Goal: Task Accomplishment & Management: Manage account settings

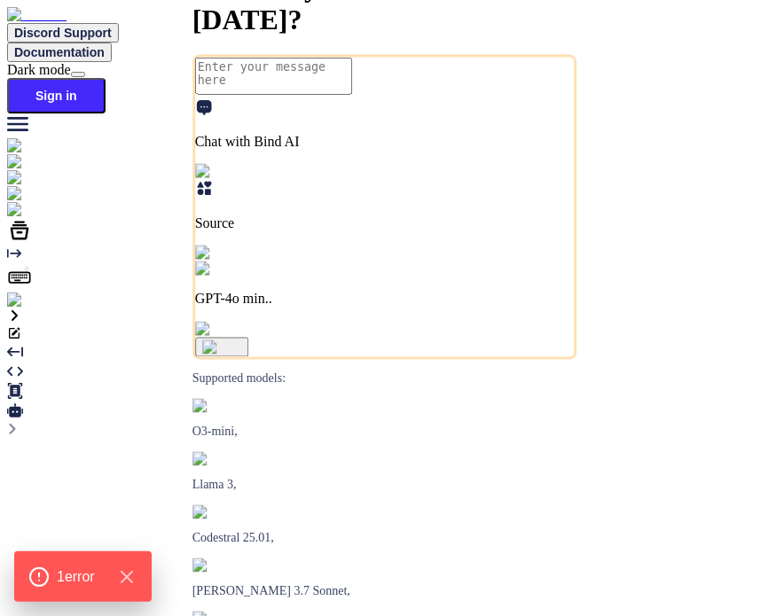
click at [112, 31] on span "Discord Support" at bounding box center [63, 33] width 98 height 14
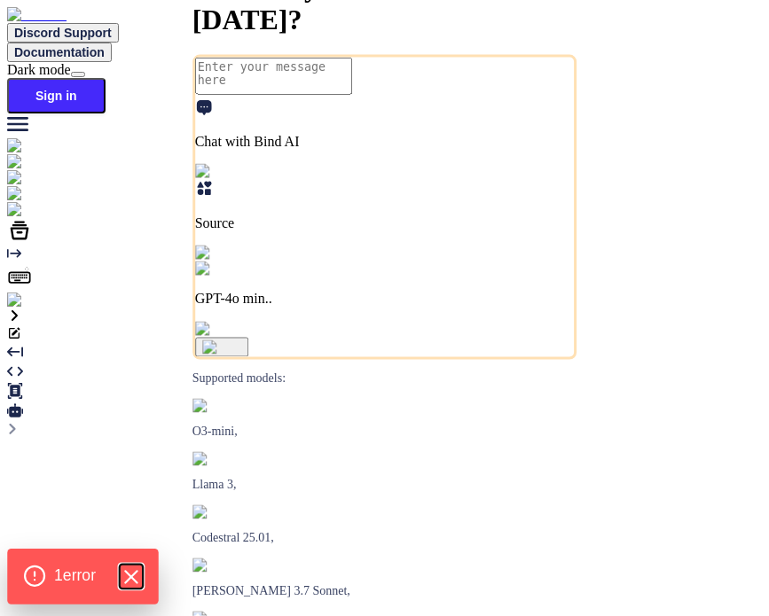
click at [129, 577] on icon "Hide Errors" at bounding box center [130, 577] width 23 height 23
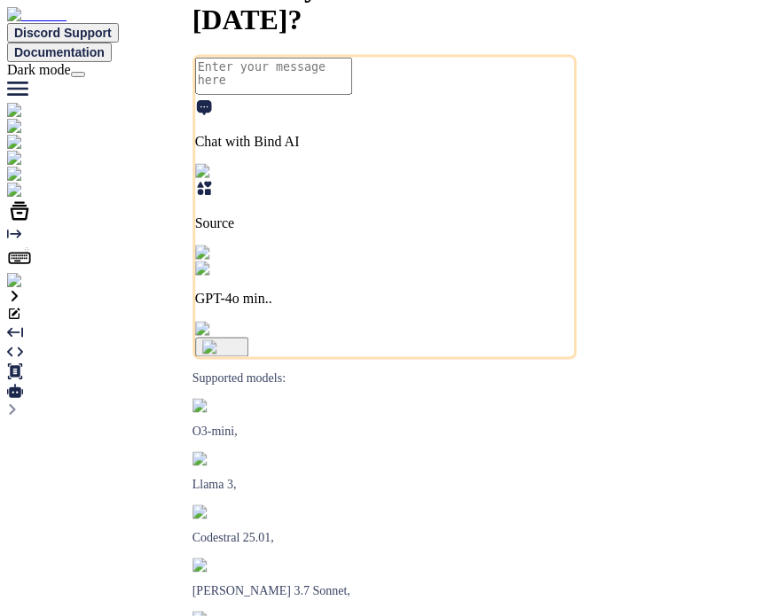
click at [28, 289] on img at bounding box center [36, 281] width 58 height 16
type textarea "x"
click at [32, 289] on img at bounding box center [36, 281] width 58 height 16
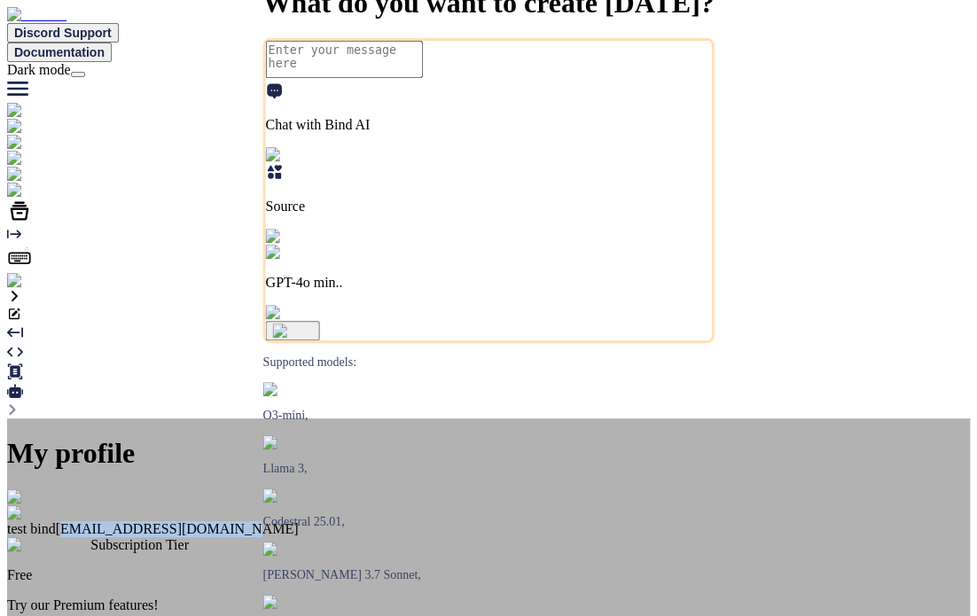
drag, startPoint x: 604, startPoint y: 107, endPoint x: 422, endPoint y: 124, distance: 182.6
click at [422, 505] on div "test bind testbind3@mailinator.com" at bounding box center [488, 521] width 963 height 32
copy span "[EMAIL_ADDRESS][DOMAIN_NAME]"
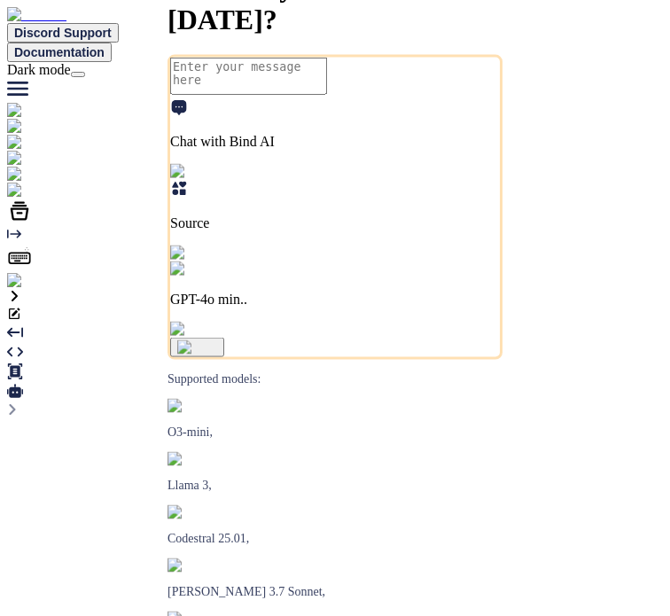
type textarea "x"
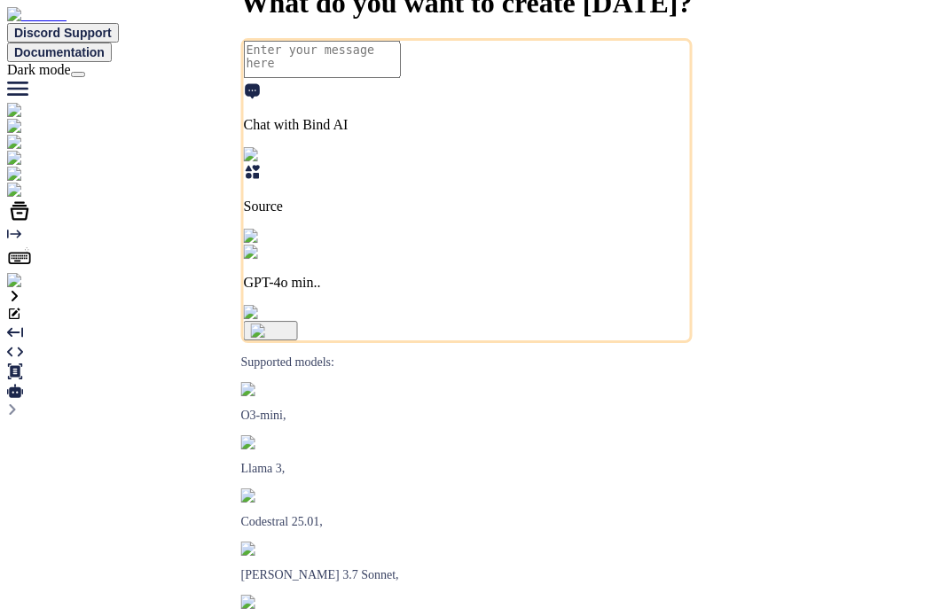
click at [33, 289] on img at bounding box center [36, 281] width 58 height 16
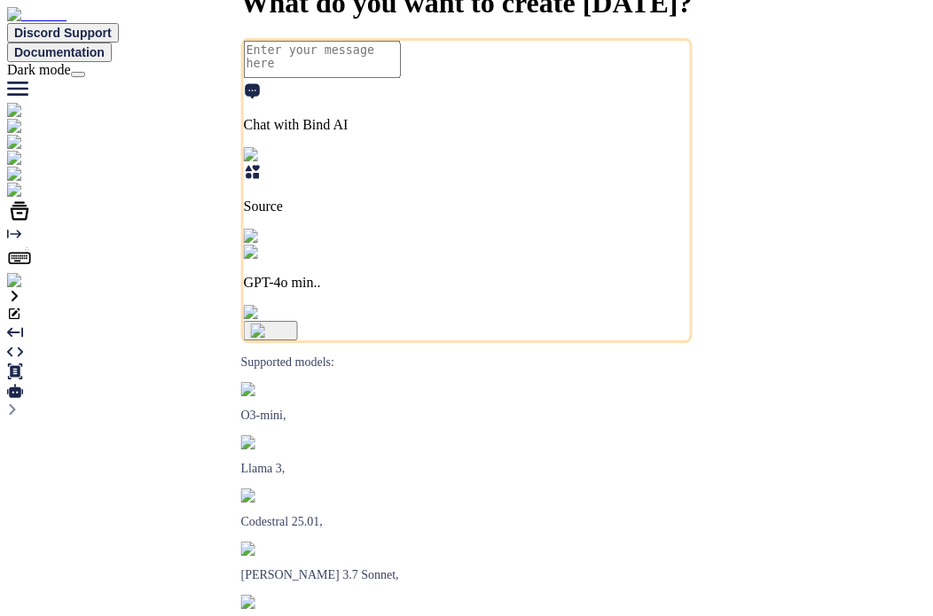
click at [401, 78] on textarea at bounding box center [322, 59] width 157 height 37
type textarea "hi"
click at [42, 289] on div at bounding box center [466, 281] width 919 height 16
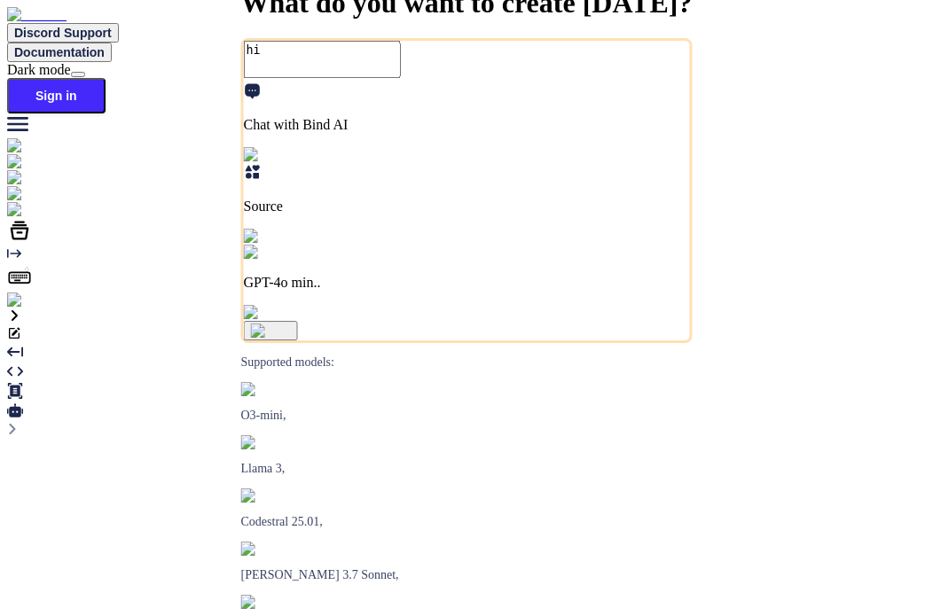
click at [18, 309] on img at bounding box center [31, 301] width 49 height 16
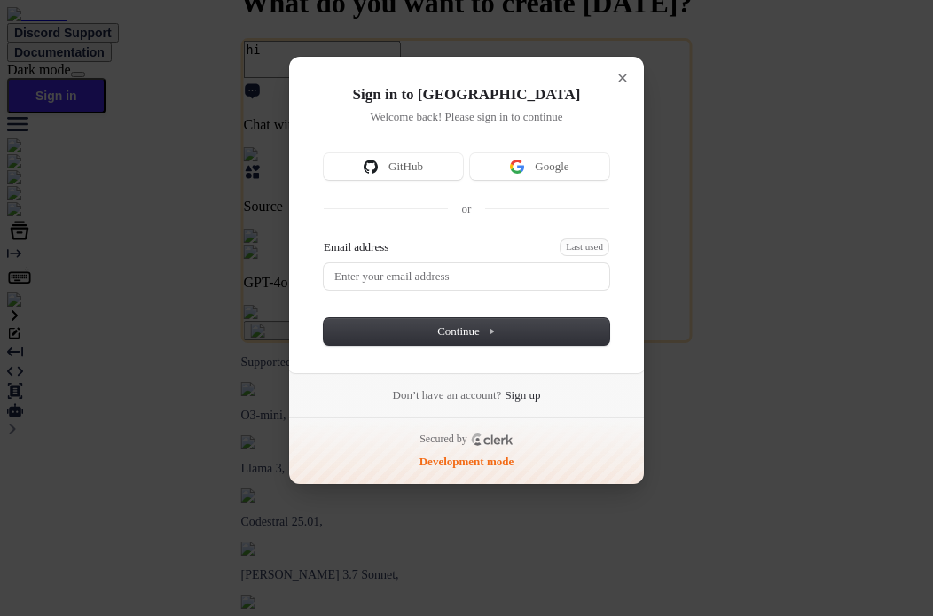
click at [433, 290] on form "Email address Last used Password Continue" at bounding box center [467, 292] width 286 height 106
click at [443, 280] on input "Email address" at bounding box center [467, 276] width 286 height 27
drag, startPoint x: 582, startPoint y: 245, endPoint x: 536, endPoint y: 265, distance: 50.4
click at [582, 245] on span "Last used" at bounding box center [585, 248] width 50 height 18
click at [519, 269] on input "Email address" at bounding box center [467, 276] width 286 height 27
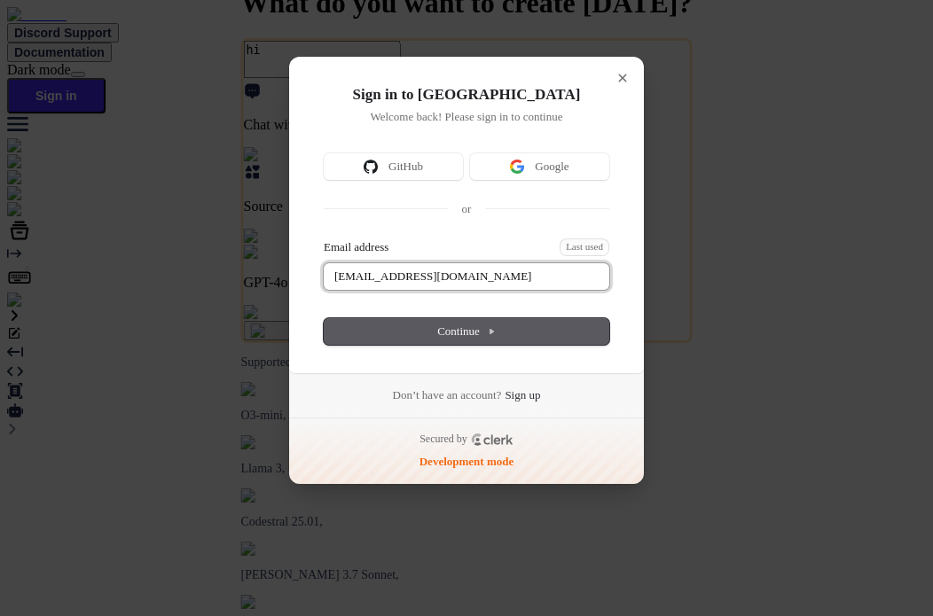
type input "testbind2@mailinator.com"
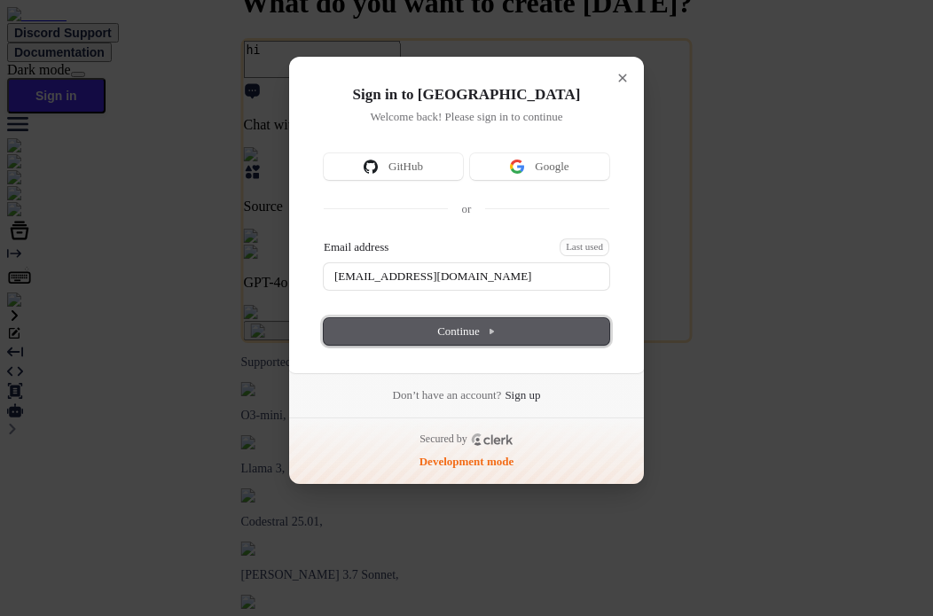
click at [493, 336] on span "Continue" at bounding box center [466, 332] width 59 height 16
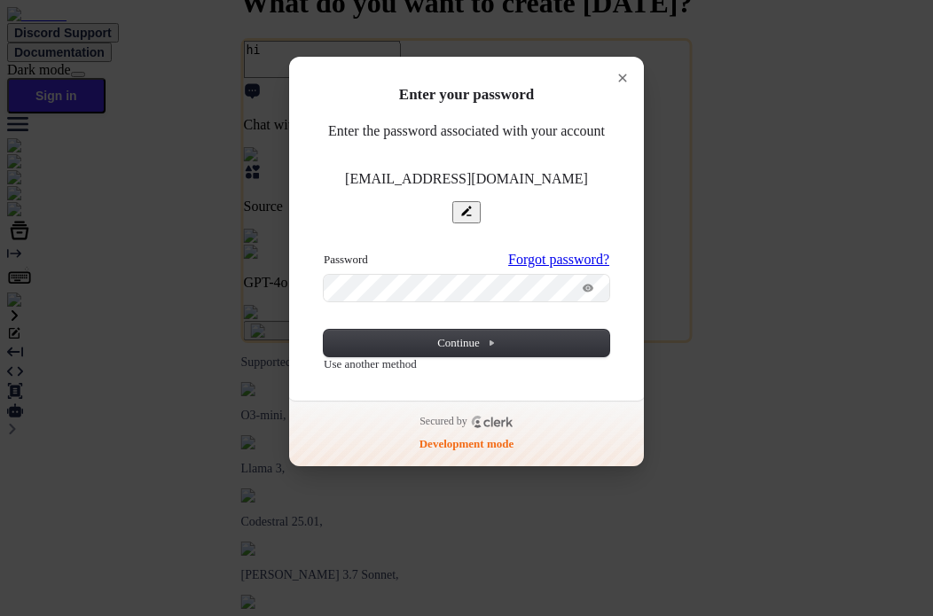
click at [324, 252] on button "submit" at bounding box center [331, 254] width 14 height 5
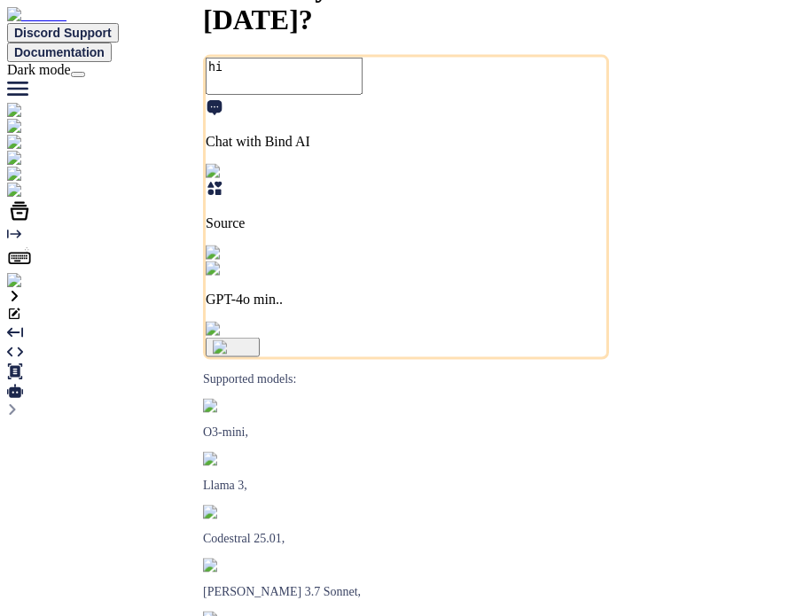
click at [78, 289] on div at bounding box center [406, 298] width 798 height 18
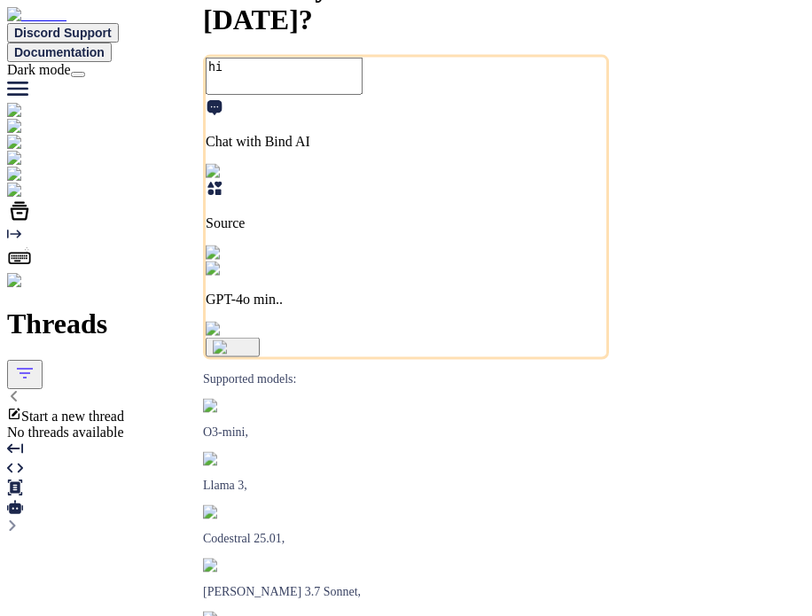
click at [153, 407] on div "Start a new thread" at bounding box center [406, 416] width 798 height 18
click at [21, 389] on icon at bounding box center [14, 396] width 14 height 14
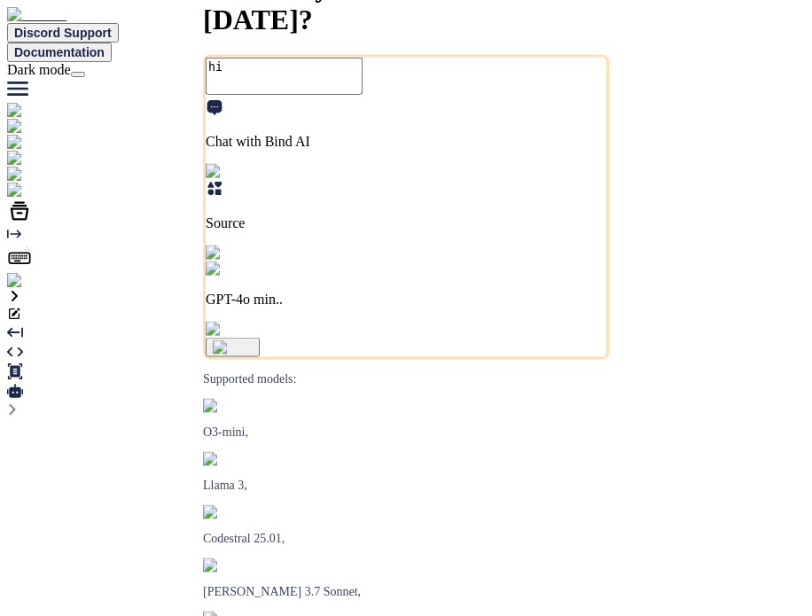
click at [27, 289] on img at bounding box center [36, 281] width 58 height 16
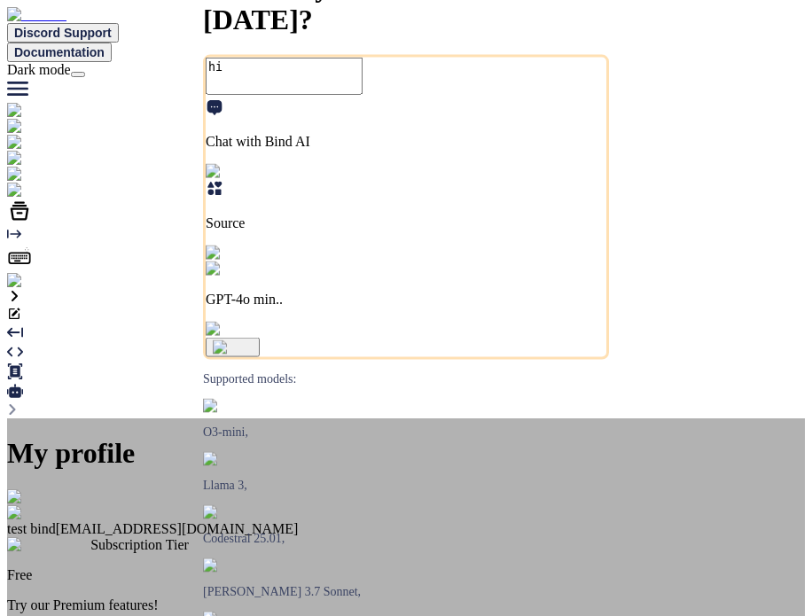
scroll to position [22, 0]
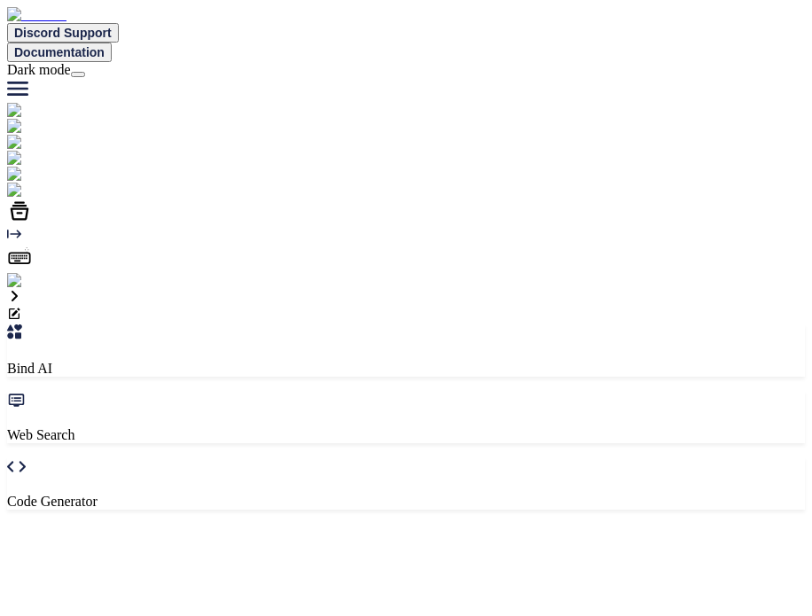
click at [27, 289] on img at bounding box center [36, 281] width 58 height 16
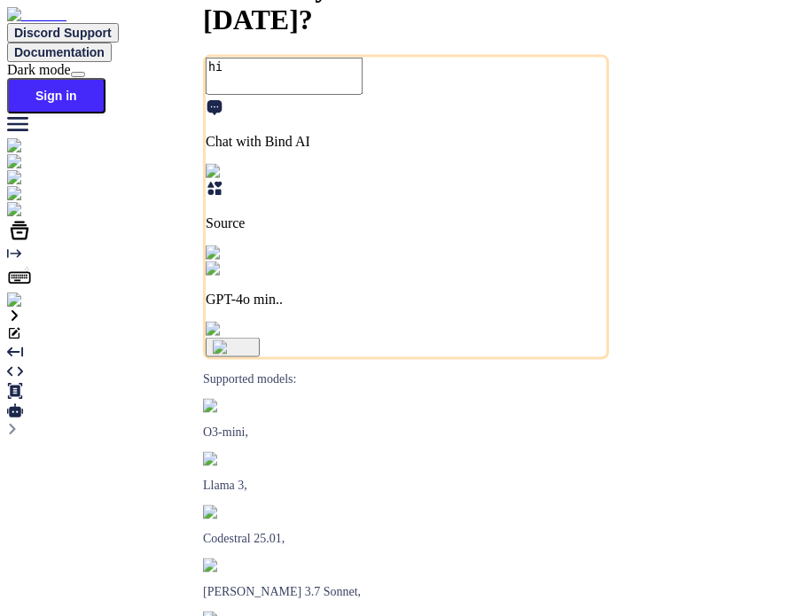
type textarea "hi"
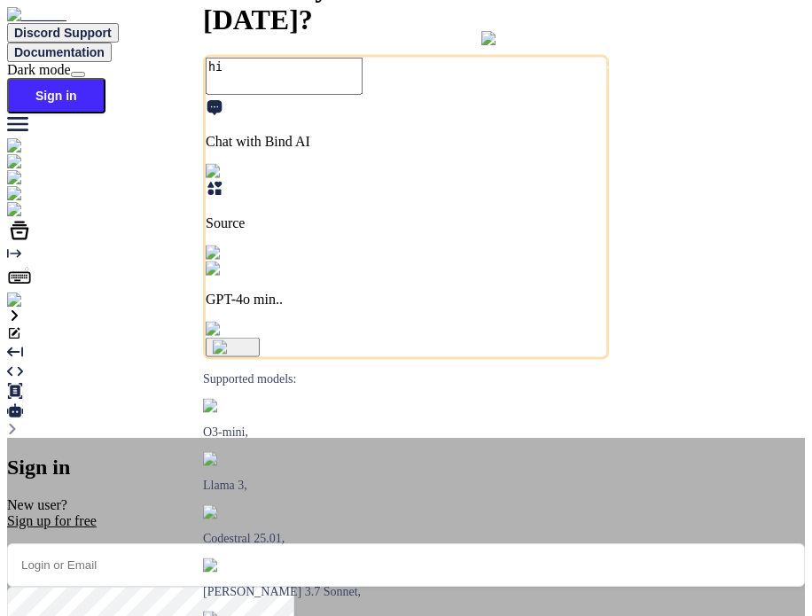
click at [647, 438] on div "Sign in New user? Sign up for free Remember me Forgot your password? Sign In or…" at bounding box center [406, 622] width 798 height 368
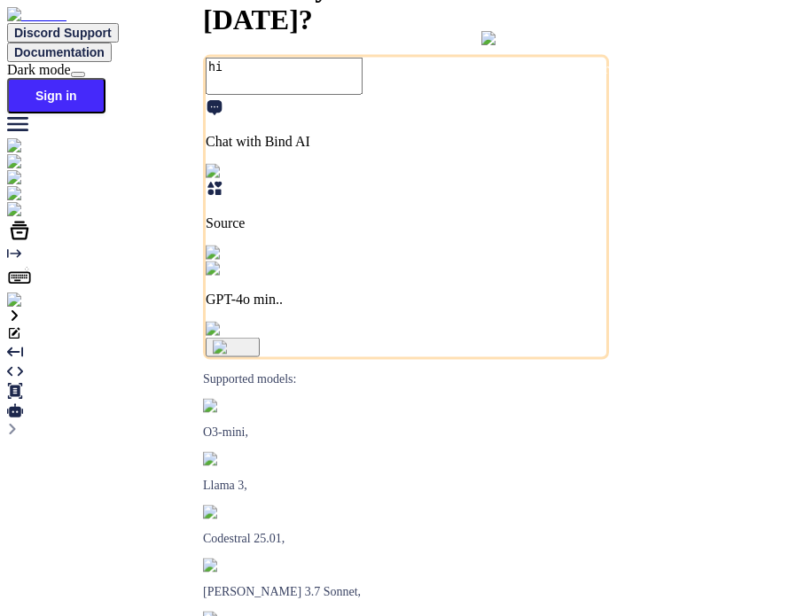
click at [30, 309] on img at bounding box center [31, 301] width 49 height 16
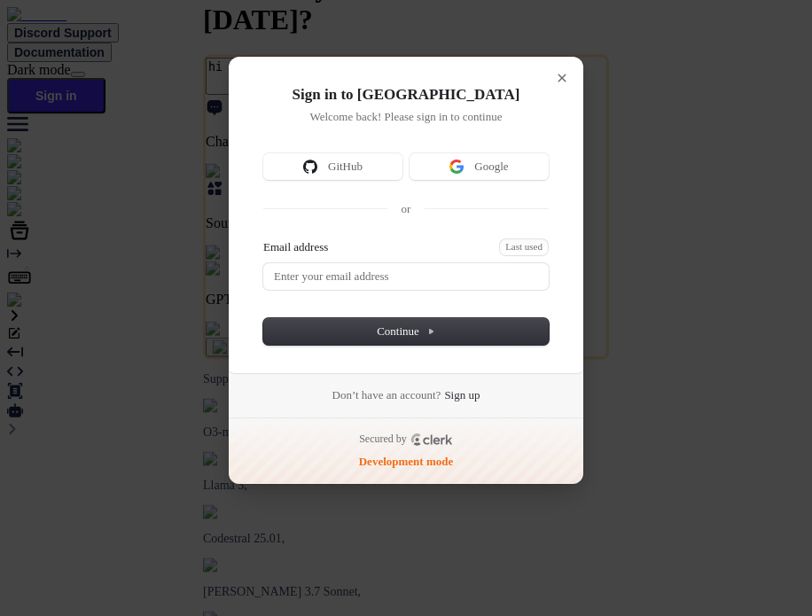
click at [358, 289] on form "Email address Last used Password Continue" at bounding box center [406, 292] width 286 height 106
click at [373, 275] on input "Email address" at bounding box center [406, 276] width 286 height 27
type input "testbind3@mailinator.com"
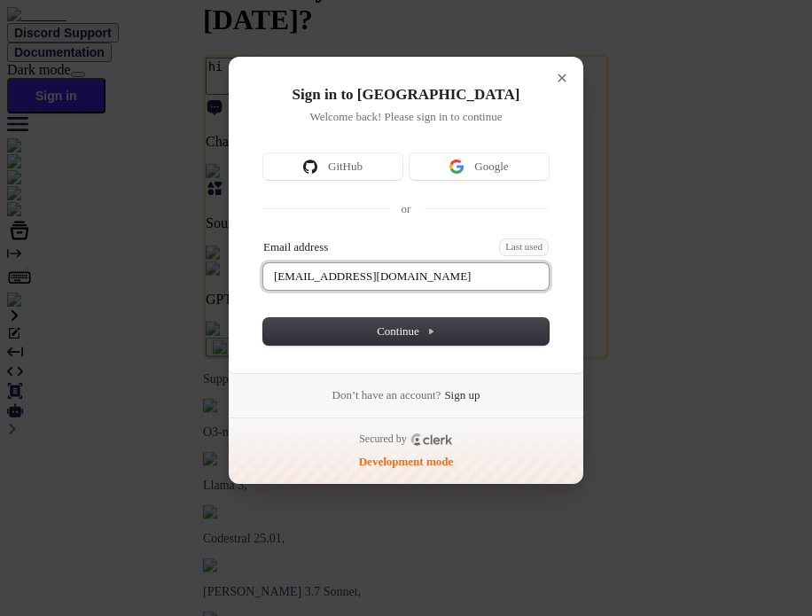
click at [263, 239] on button "submit" at bounding box center [270, 241] width 14 height 5
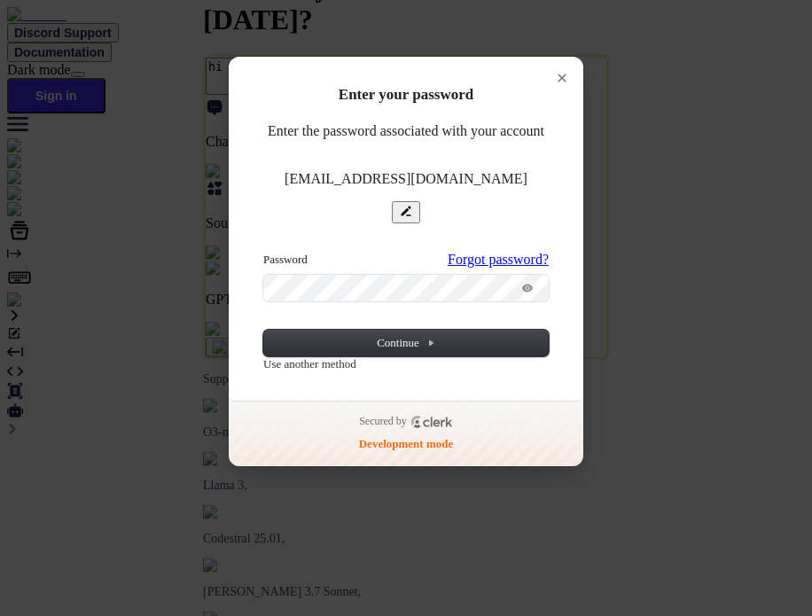
click at [263, 252] on button "submit" at bounding box center [270, 254] width 14 height 5
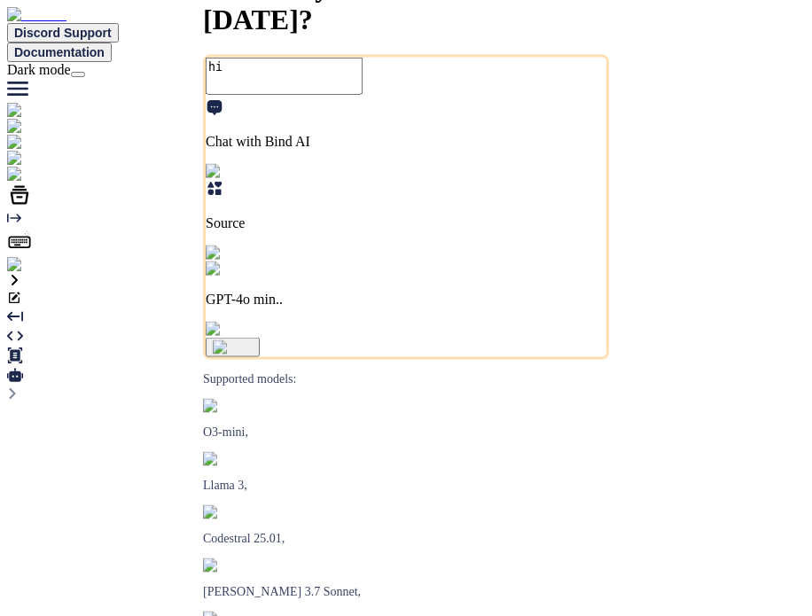
type textarea "x"
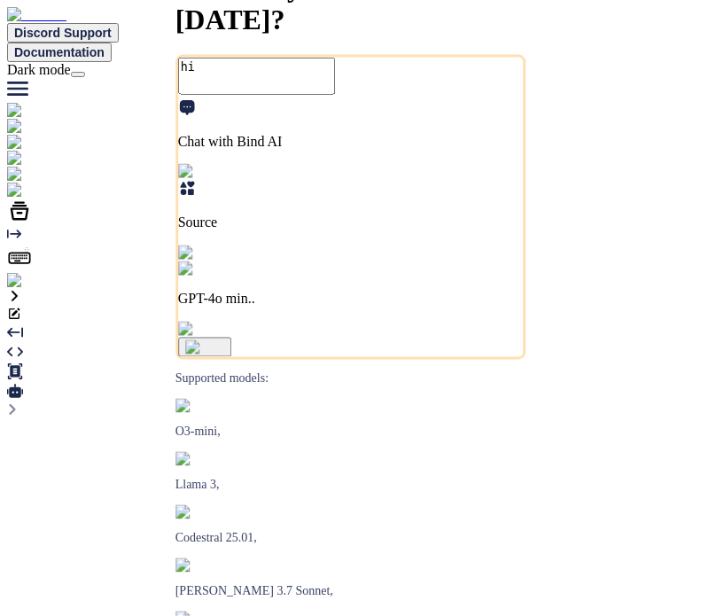
type textarea "x"
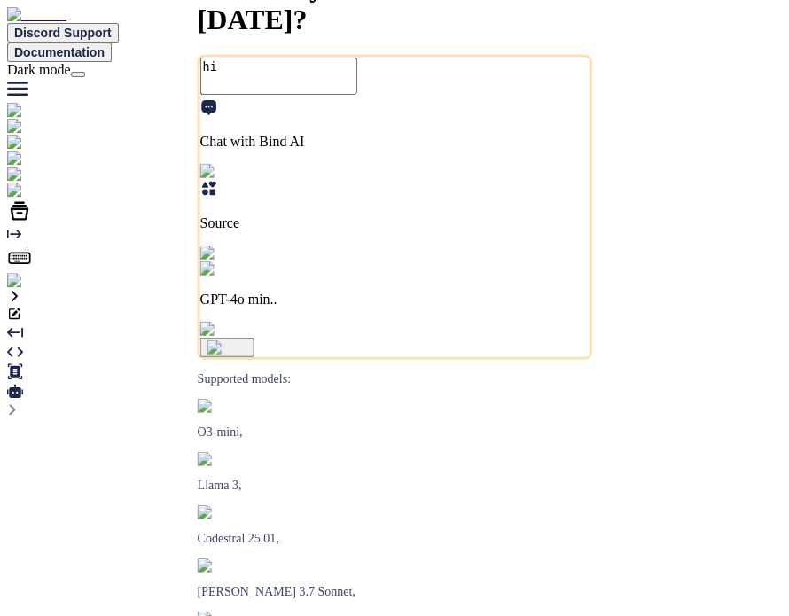
type textarea "x"
click at [112, 29] on span "Discord Support" at bounding box center [63, 33] width 98 height 14
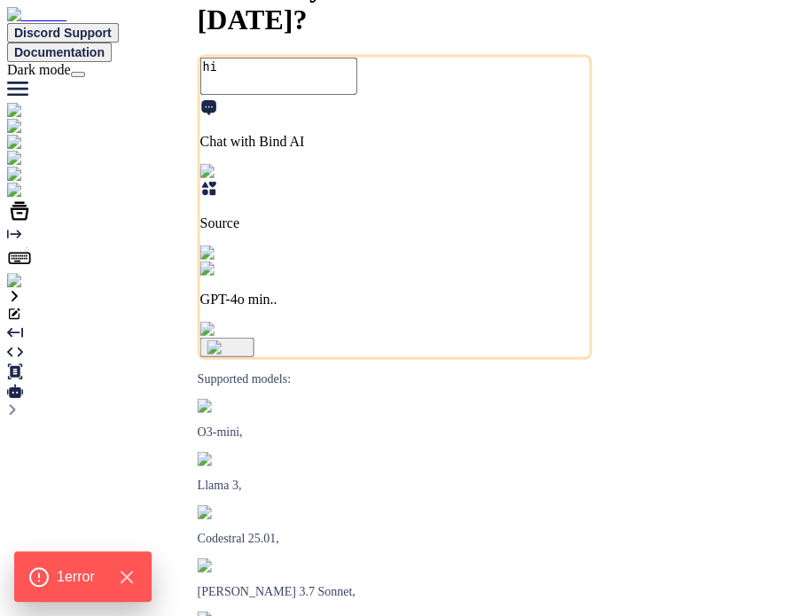
click at [112, 26] on span "Discord Support" at bounding box center [63, 33] width 98 height 14
click at [112, 27] on span "Discord Support" at bounding box center [63, 33] width 98 height 14
type textarea "x"
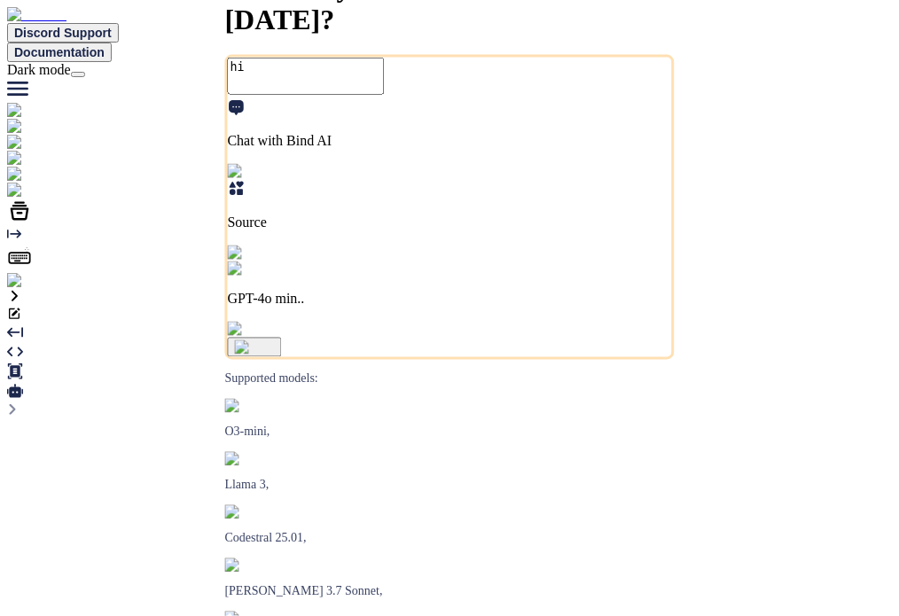
type textarea "x"
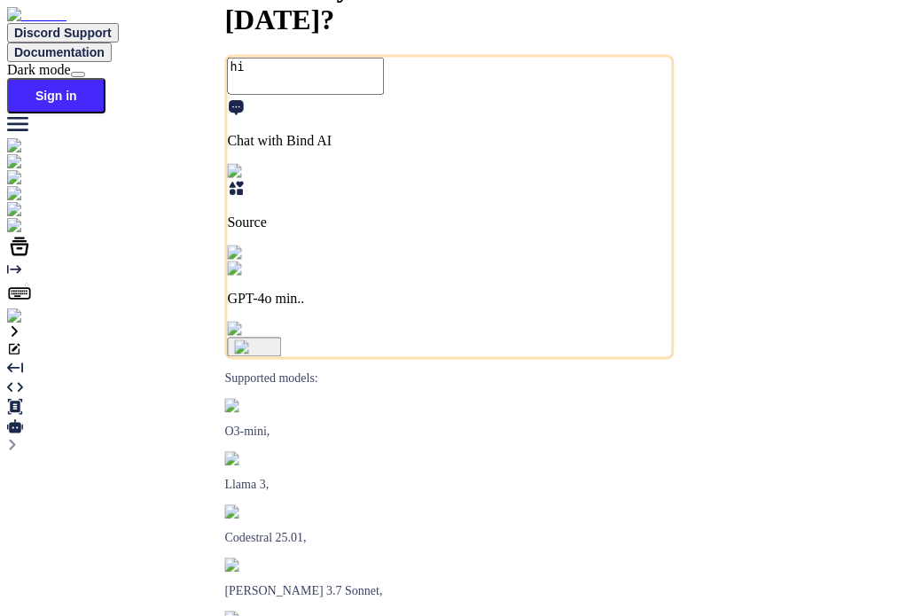
type textarea "x"
click at [106, 78] on button "Sign in" at bounding box center [56, 95] width 98 height 35
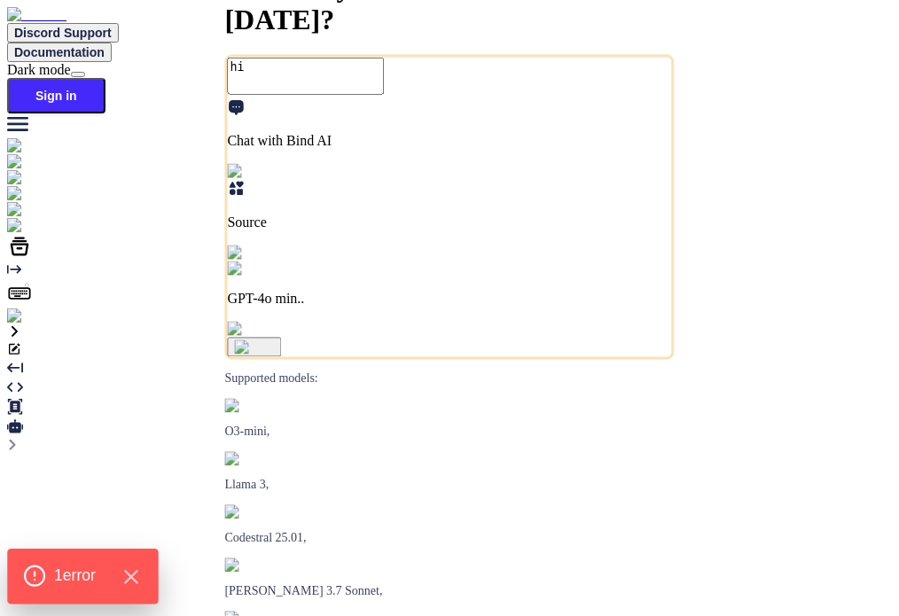
click at [69, 583] on span "1 error" at bounding box center [75, 576] width 42 height 23
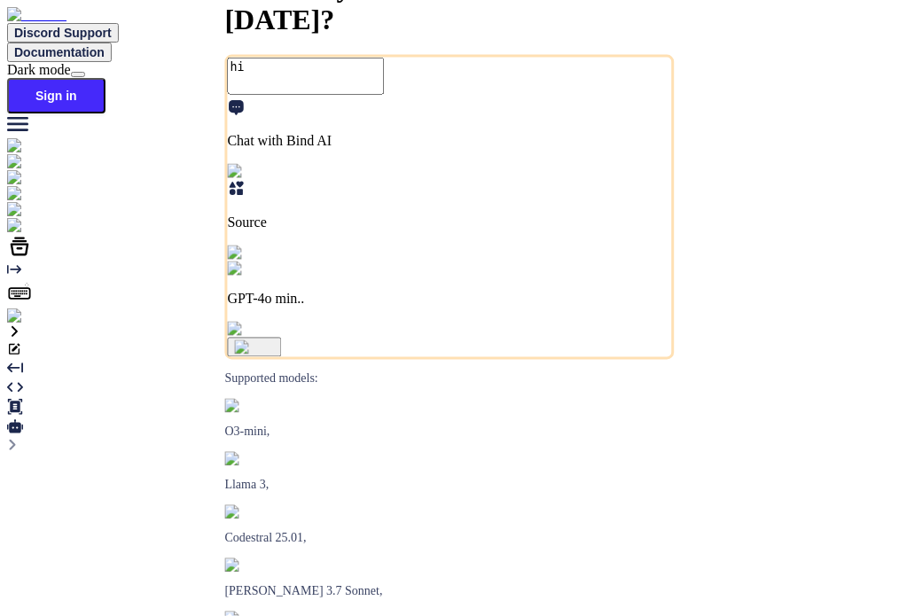
type textarea "x"
click at [106, 78] on button "Sign in" at bounding box center [56, 95] width 98 height 35
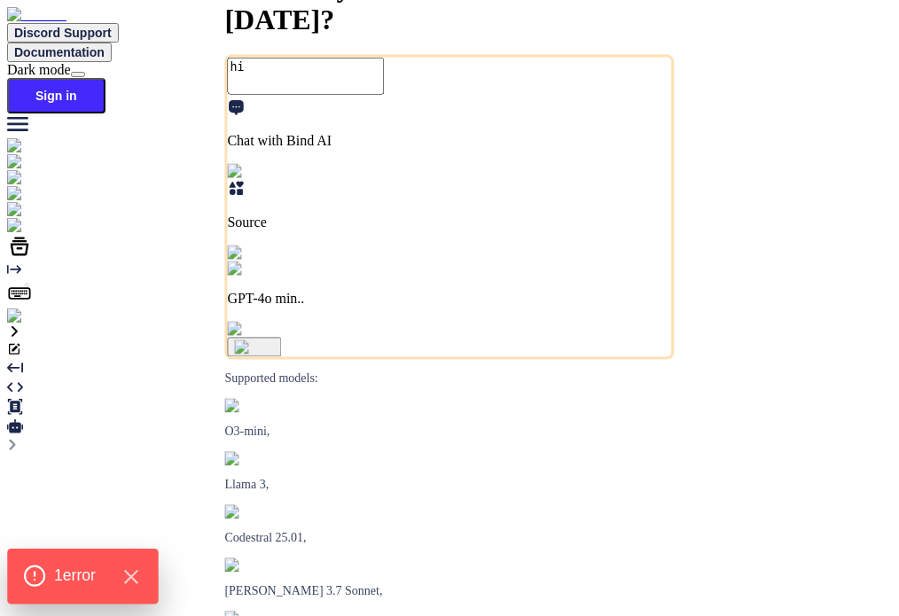
click at [59, 562] on div "1 error" at bounding box center [82, 576] width 151 height 55
click at [85, 572] on span "1 error" at bounding box center [75, 576] width 42 height 23
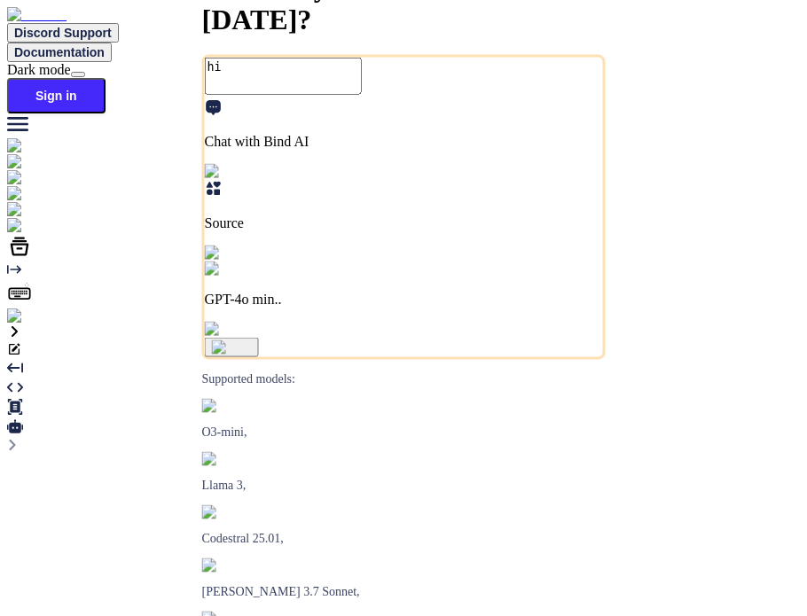
type textarea "x"
click at [106, 78] on button "Sign in" at bounding box center [56, 95] width 98 height 35
type textarea "x"
click at [106, 78] on button "Sign in" at bounding box center [56, 95] width 98 height 35
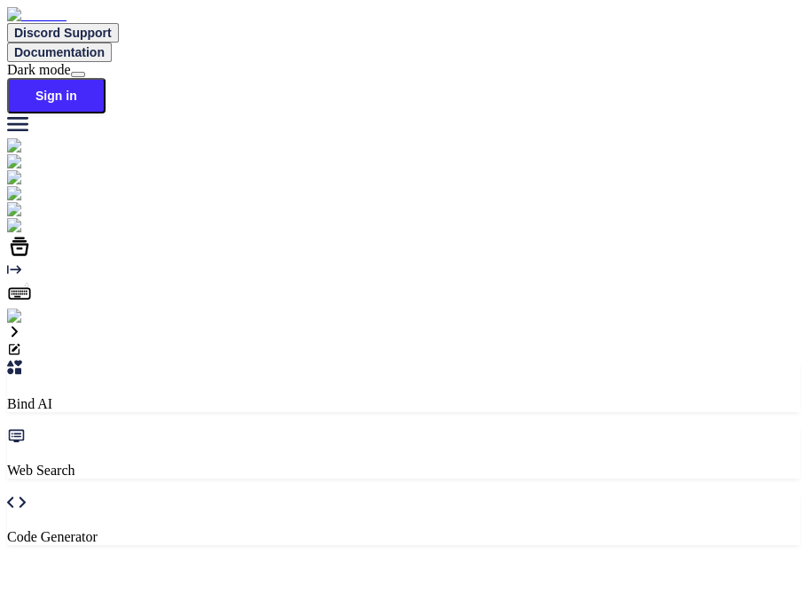
type textarea "x"
click at [165, 560] on textarea at bounding box center [86, 578] width 157 height 37
type textarea "hi"
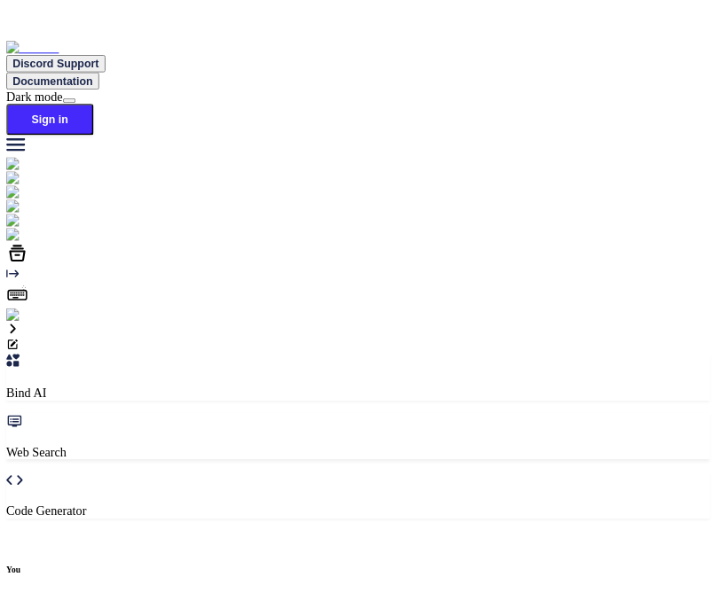
scroll to position [6, 0]
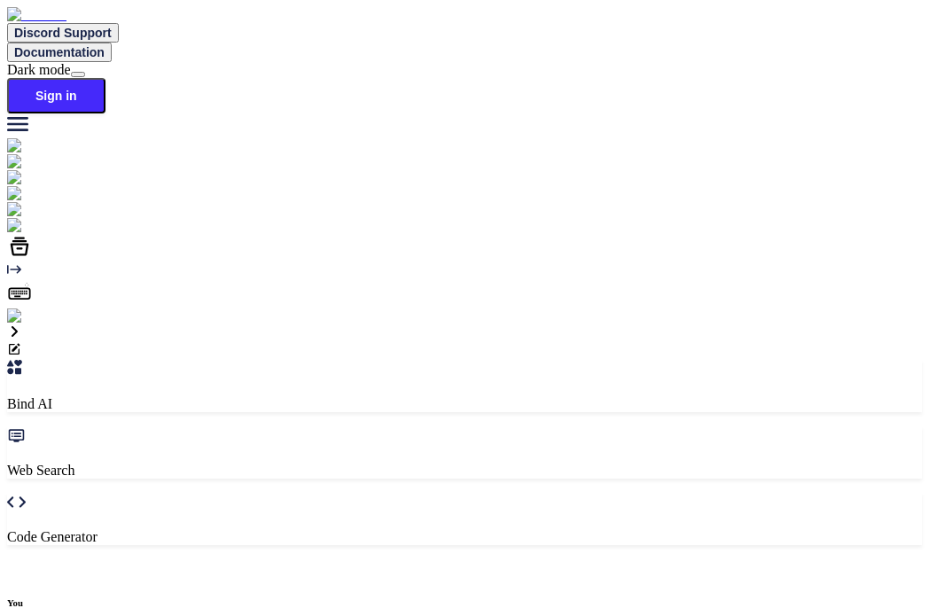
click at [33, 325] on img at bounding box center [36, 317] width 58 height 16
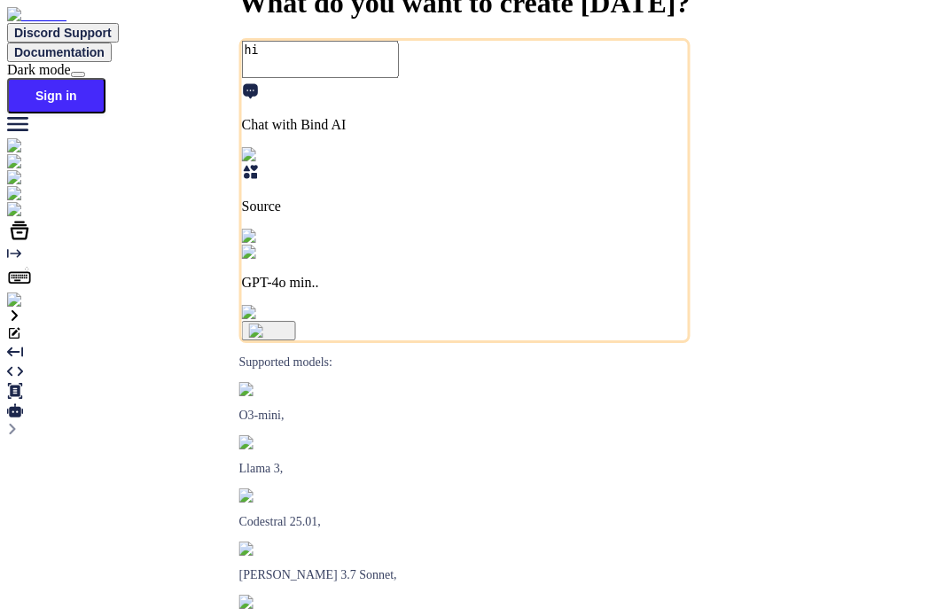
type textarea "hi"
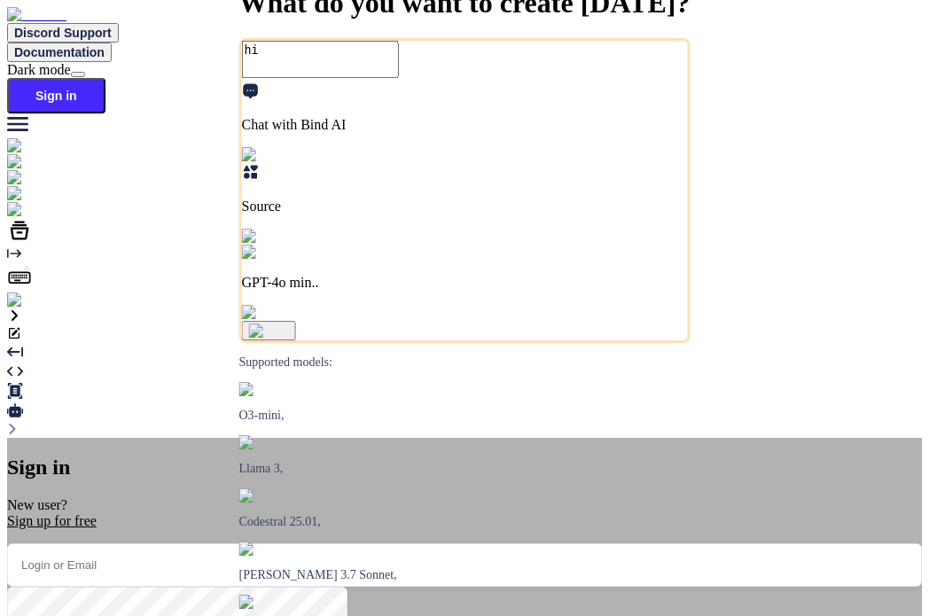
click at [153, 528] on div "Sign in New user? Sign up for free Remember me Forgot your password? Sign In or…" at bounding box center [464, 622] width 915 height 368
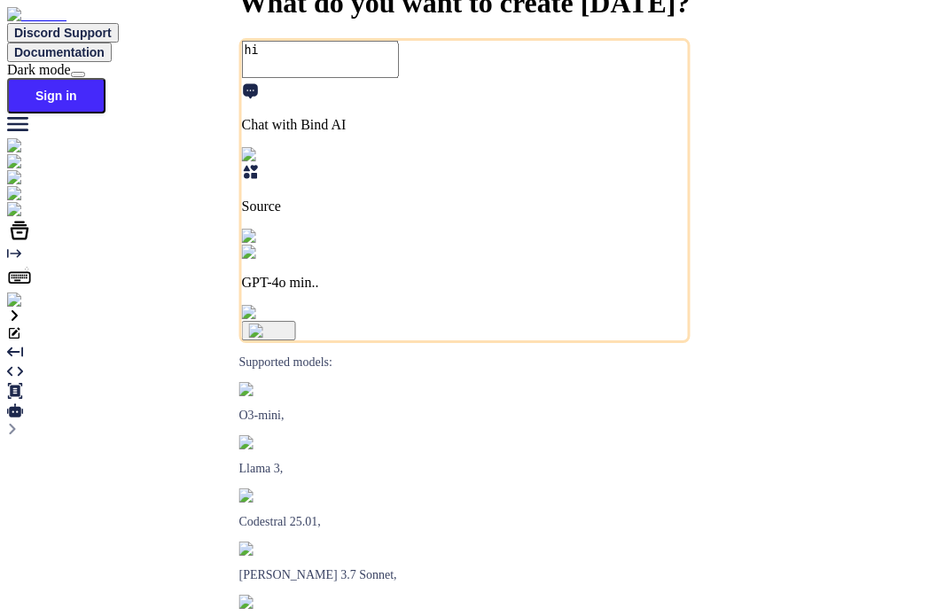
click at [13, 309] on img at bounding box center [31, 301] width 49 height 16
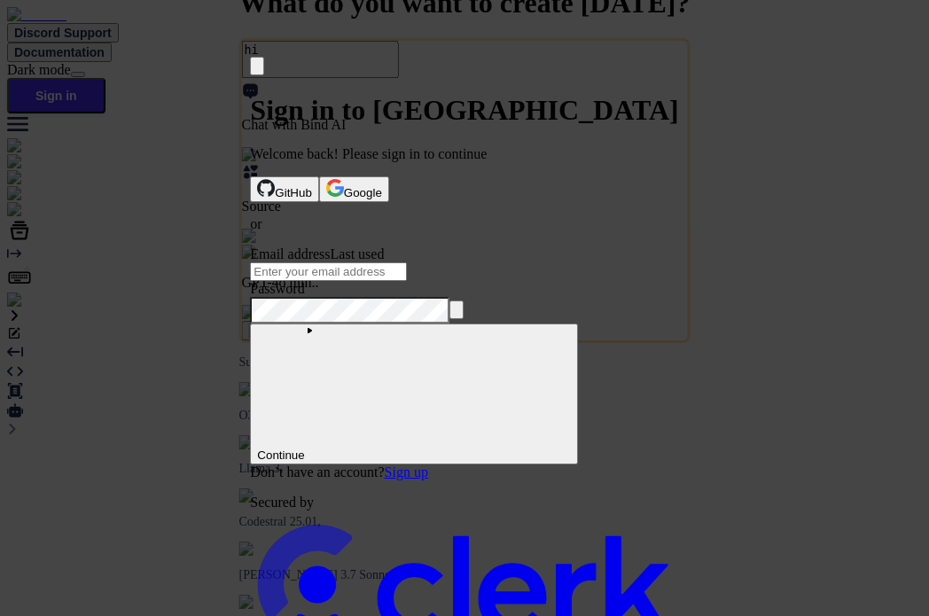
click at [428, 465] on link "Sign up" at bounding box center [406, 472] width 43 height 15
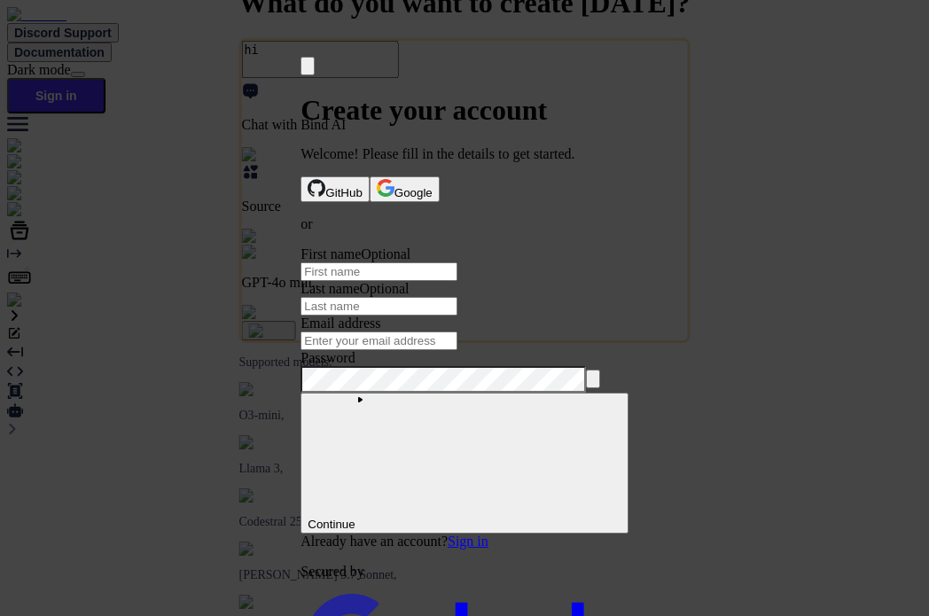
click at [390, 267] on input "First name" at bounding box center [379, 271] width 157 height 19
type input "test"
click at [458, 297] on input "Last name" at bounding box center [379, 306] width 157 height 19
type input "bind4"
click at [450, 339] on input "Email address" at bounding box center [379, 341] width 157 height 19
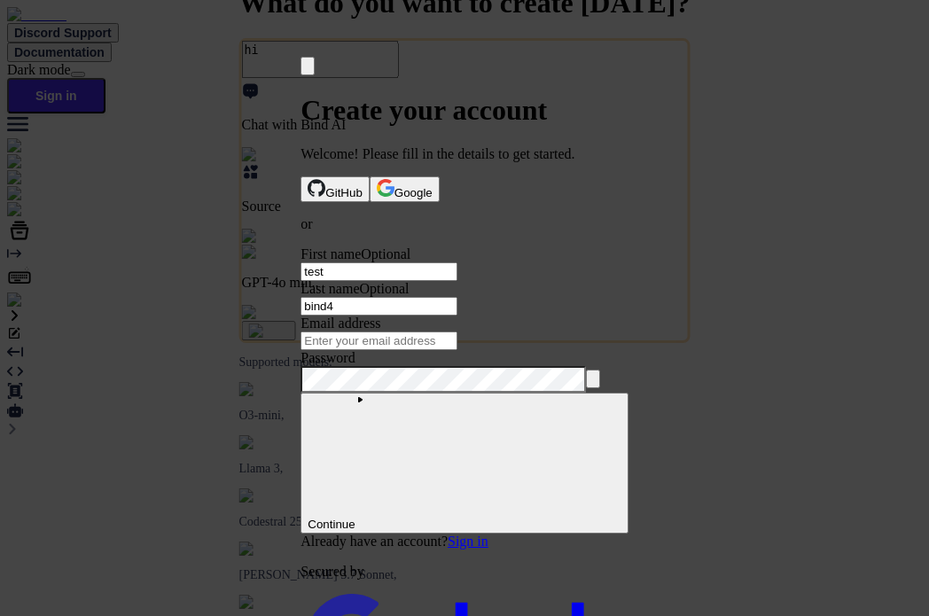
paste input "testbind4"
type input "testbind4"
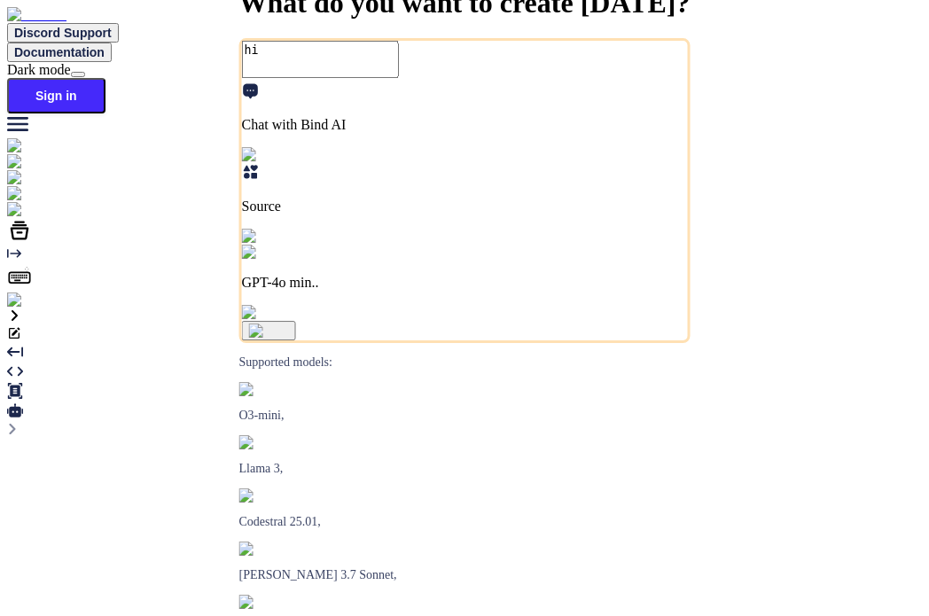
click at [21, 309] on img at bounding box center [31, 301] width 49 height 16
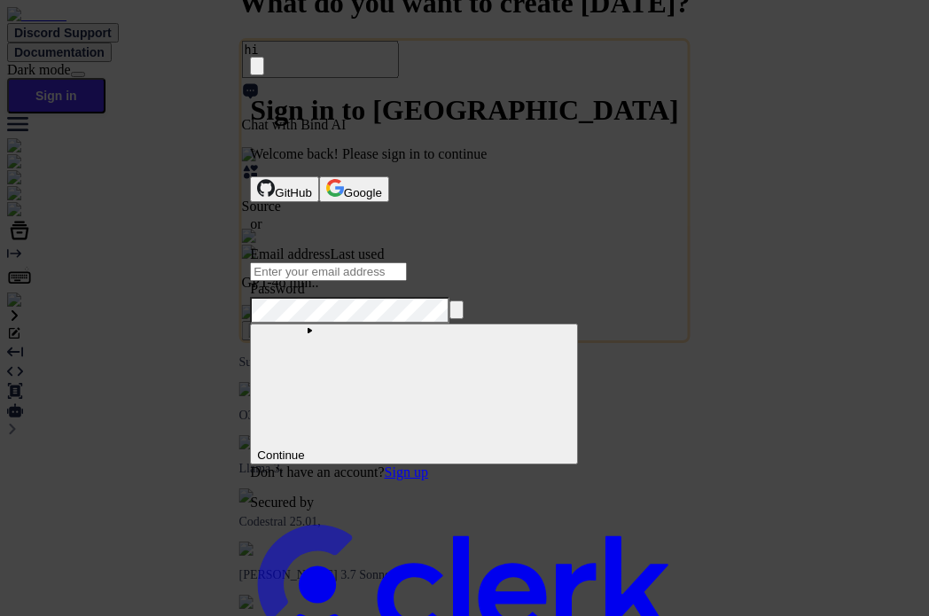
click at [407, 279] on input "Email address" at bounding box center [328, 271] width 157 height 19
type input """
click at [407, 269] on input "Email address" at bounding box center [328, 271] width 157 height 19
paste input "testbind4"
type input "testbind4@mailina"
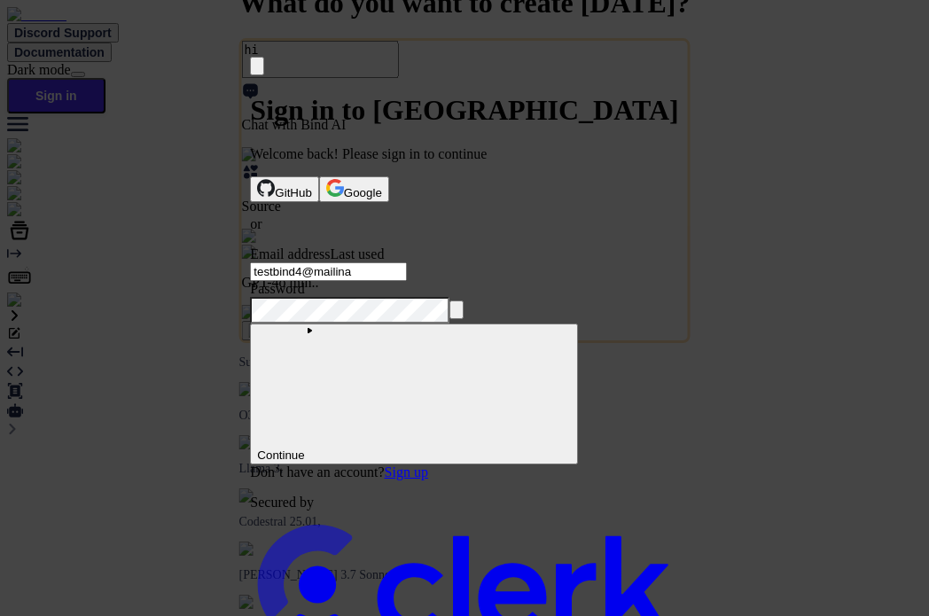
click at [428, 465] on link "Sign up" at bounding box center [406, 472] width 43 height 15
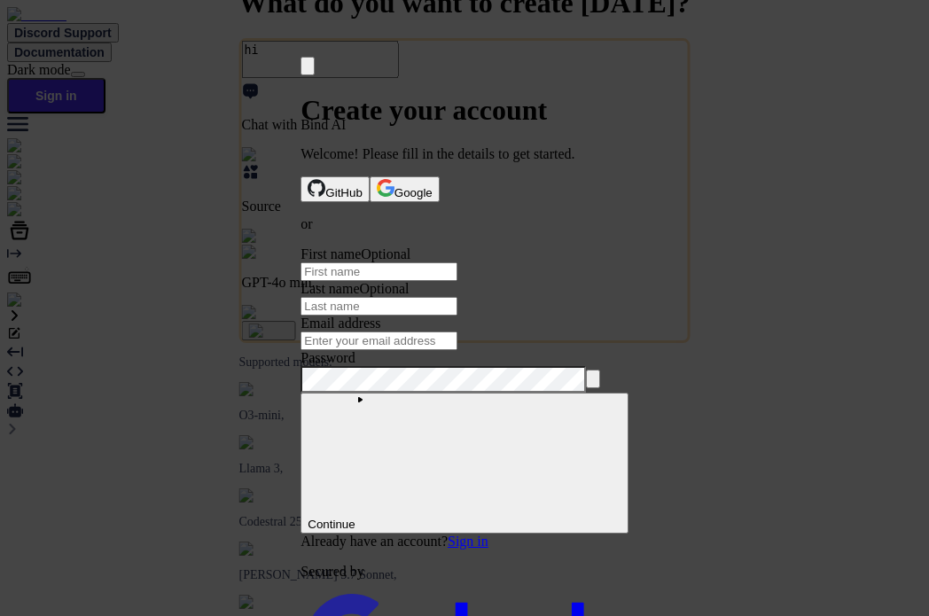
click at [365, 281] on input "First name" at bounding box center [379, 271] width 157 height 19
type input "test"
click at [458, 297] on input "Last name" at bounding box center [379, 306] width 157 height 19
type input "bind4"
click at [458, 341] on input "Email address" at bounding box center [379, 341] width 157 height 19
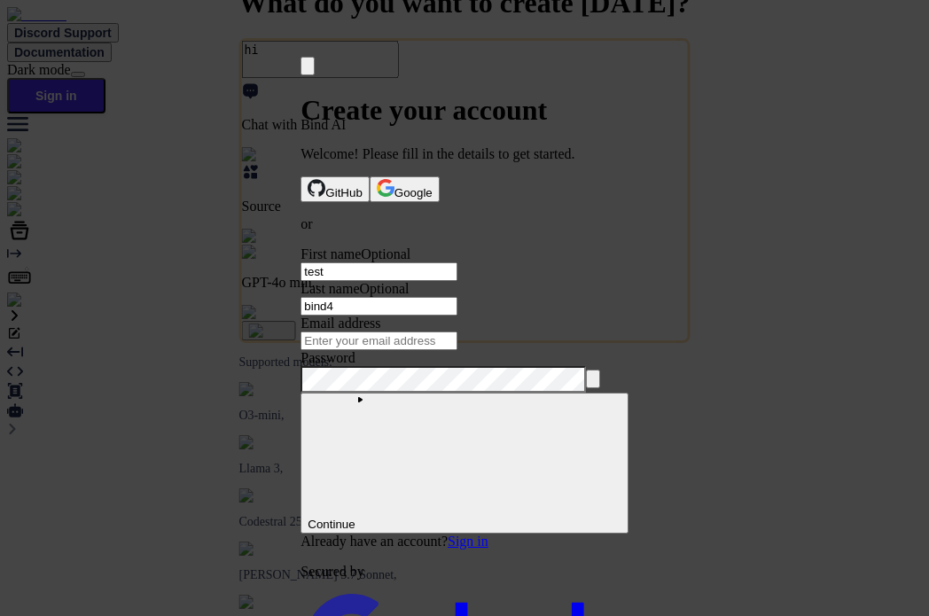
paste input "testbind4"
type input "testbind4@mailinator.com"
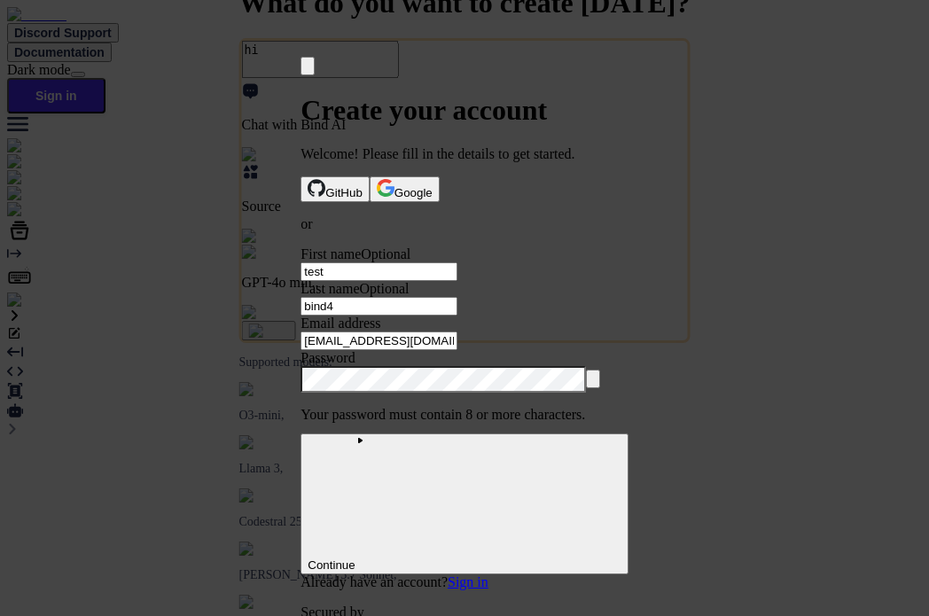
click at [301, 247] on button "submit" at bounding box center [308, 249] width 14 height 5
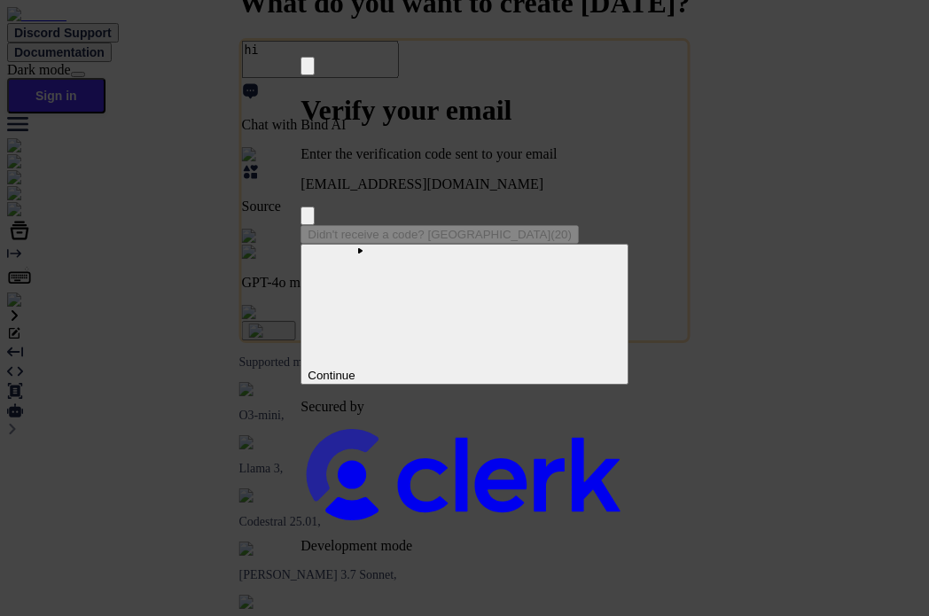
click at [362, 225] on input "Enter verification code" at bounding box center [484, 226] width 366 height 2
paste input "029505"
type input "029505"
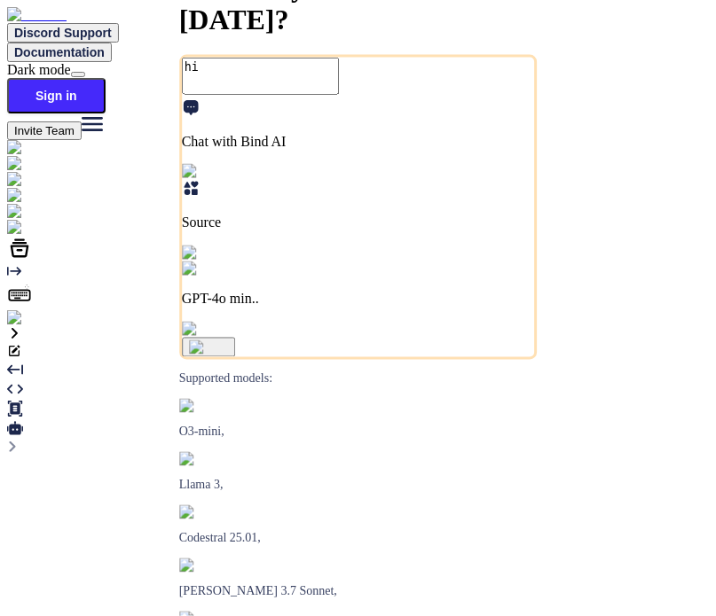
type textarea "x"
click at [27, 326] on img at bounding box center [36, 318] width 58 height 16
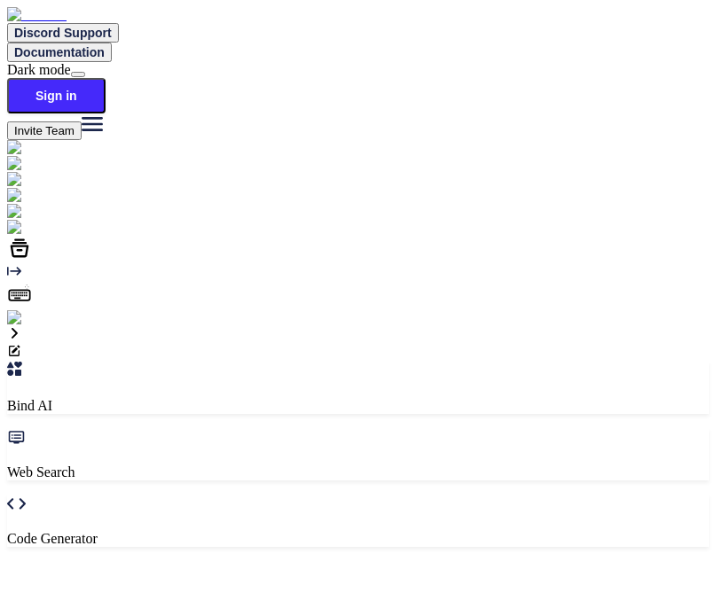
type textarea "x"
click at [165, 562] on textarea "hi" at bounding box center [86, 580] width 157 height 37
type textarea "x"
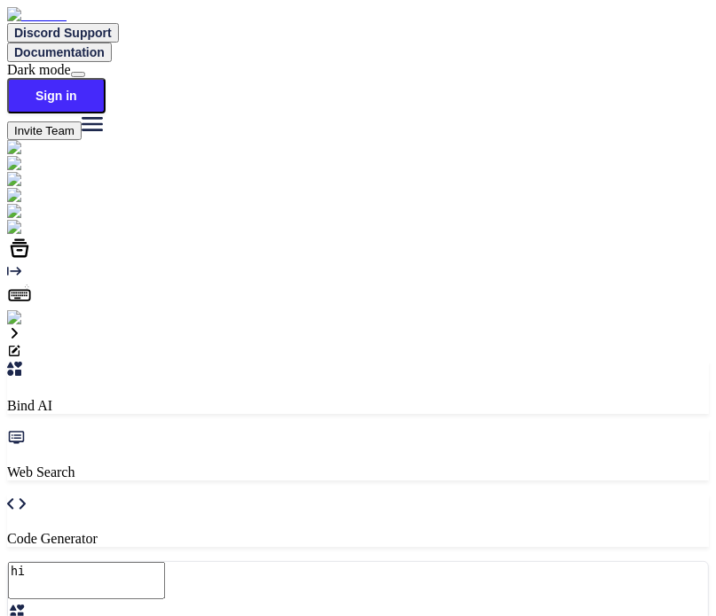
type textarea "x"
type textarea "hi"
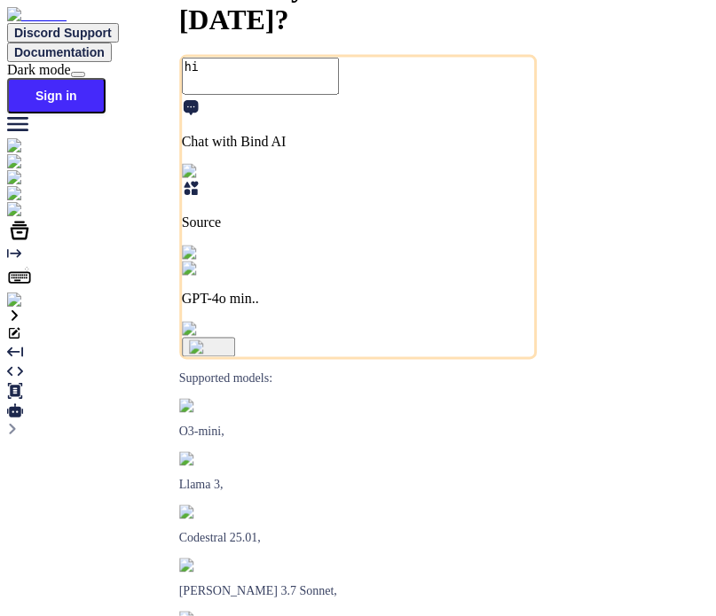
type textarea "x"
click at [30, 309] on img at bounding box center [31, 301] width 49 height 16
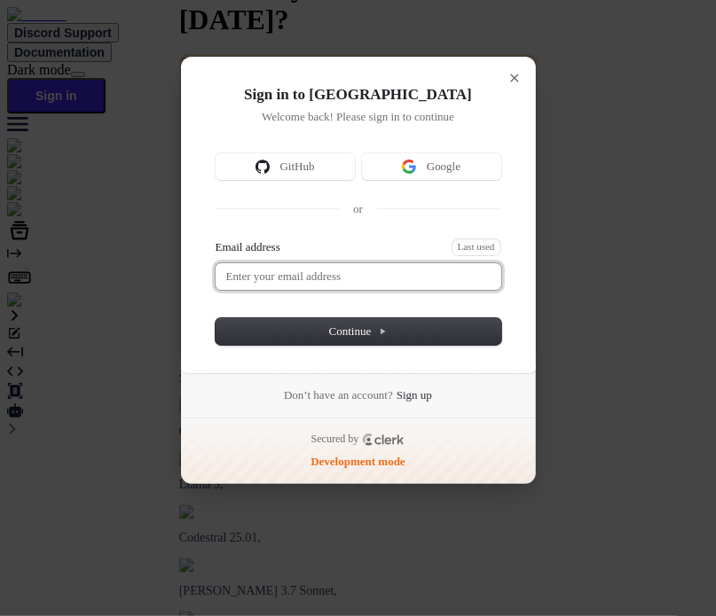
click at [337, 277] on input "Email address" at bounding box center [358, 276] width 286 height 27
click at [215, 239] on button "submit" at bounding box center [222, 241] width 14 height 5
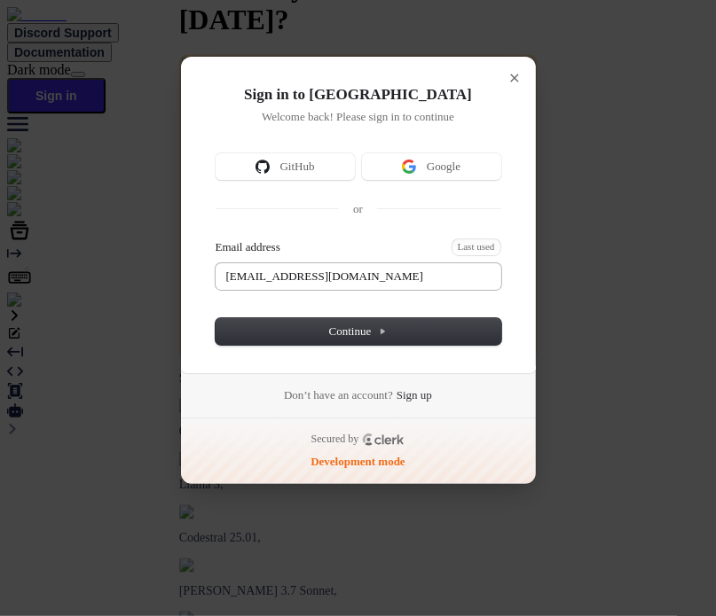
type input "[EMAIL_ADDRESS][DOMAIN_NAME]"
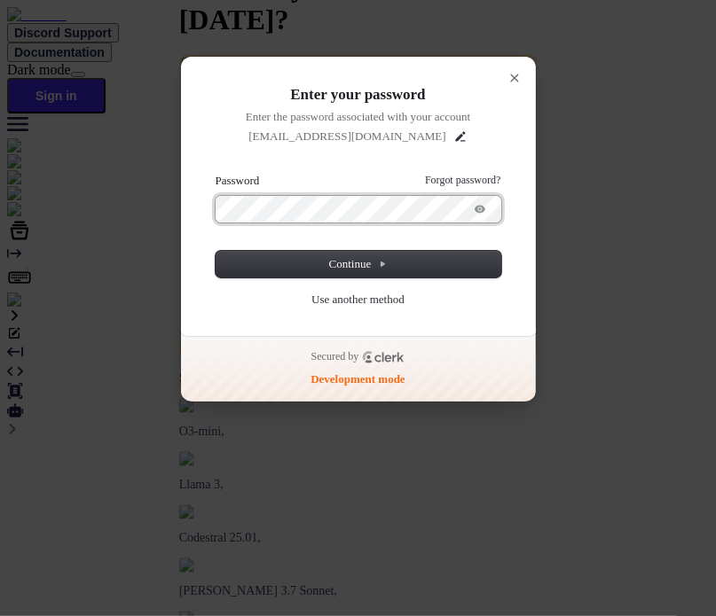
click at [215, 173] on button "submit" at bounding box center [222, 175] width 14 height 5
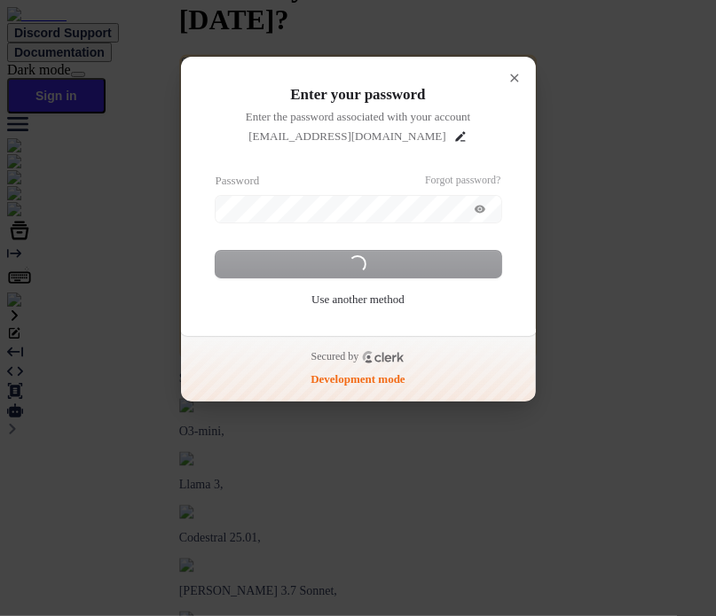
type textarea "x"
type textarea "hi"
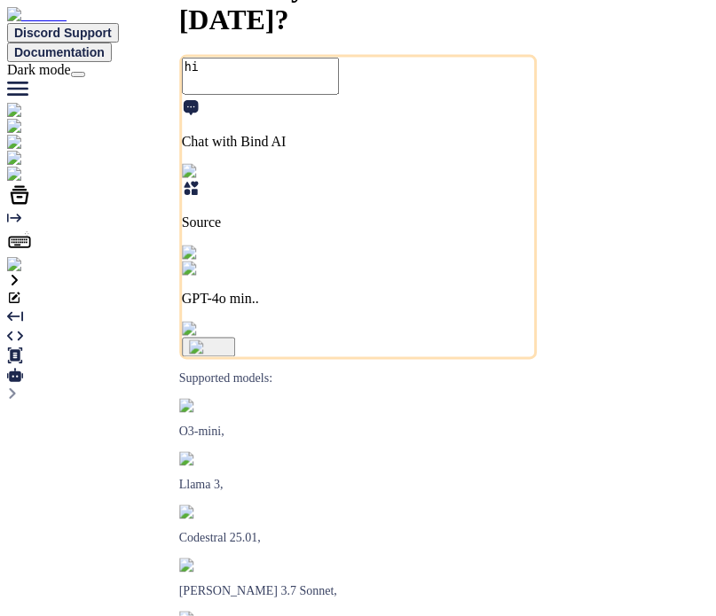
type textarea "x"
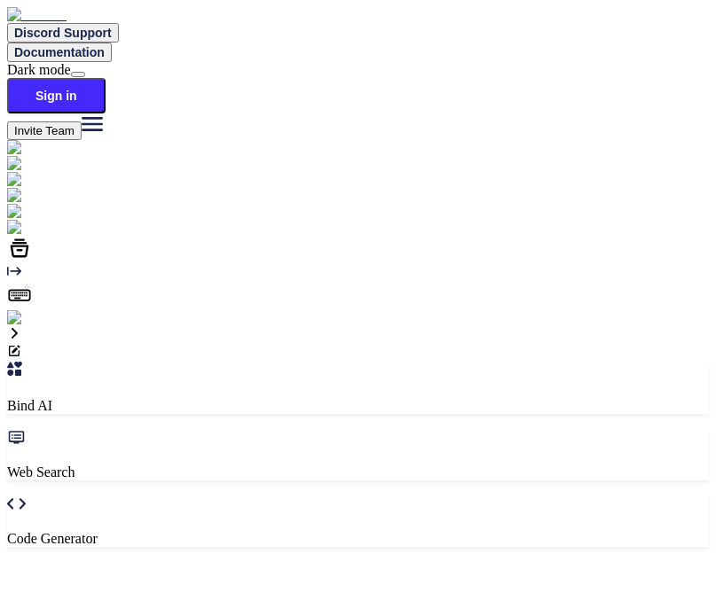
type textarea "x"
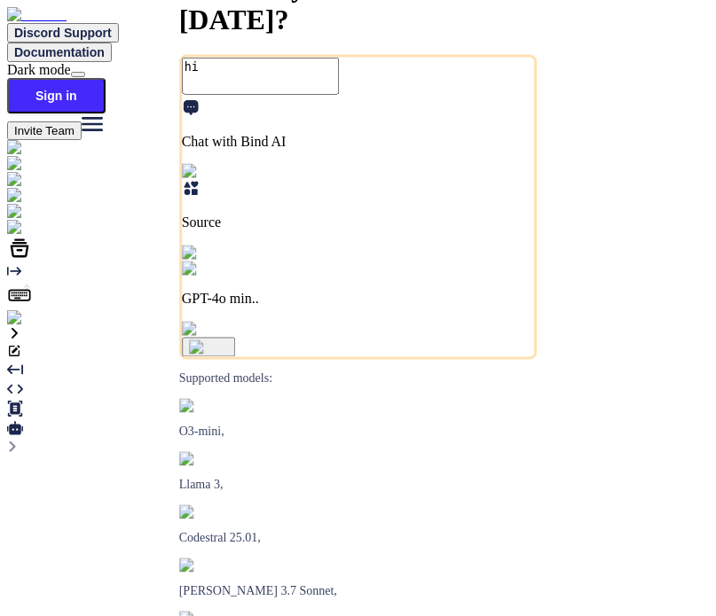
click at [229, 355] on img "button" at bounding box center [209, 348] width 40 height 14
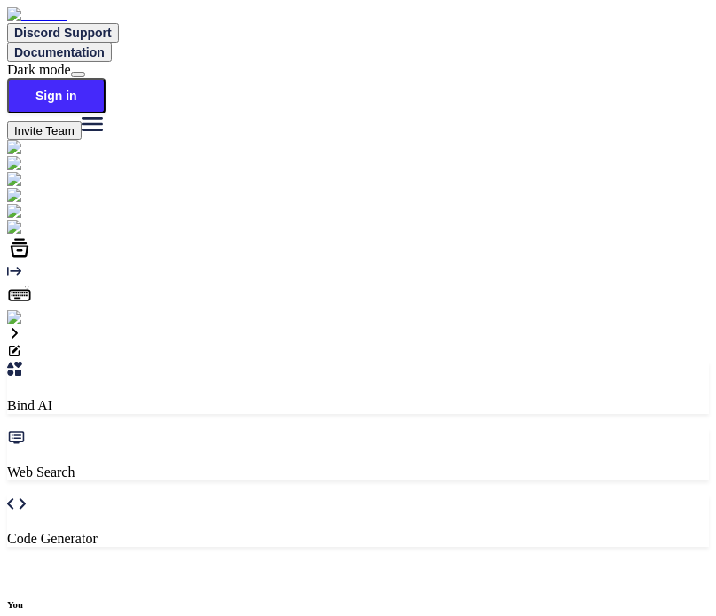
scroll to position [6, 0]
click at [165, 562] on textarea "hi" at bounding box center [86, 580] width 157 height 37
type textarea "hi"
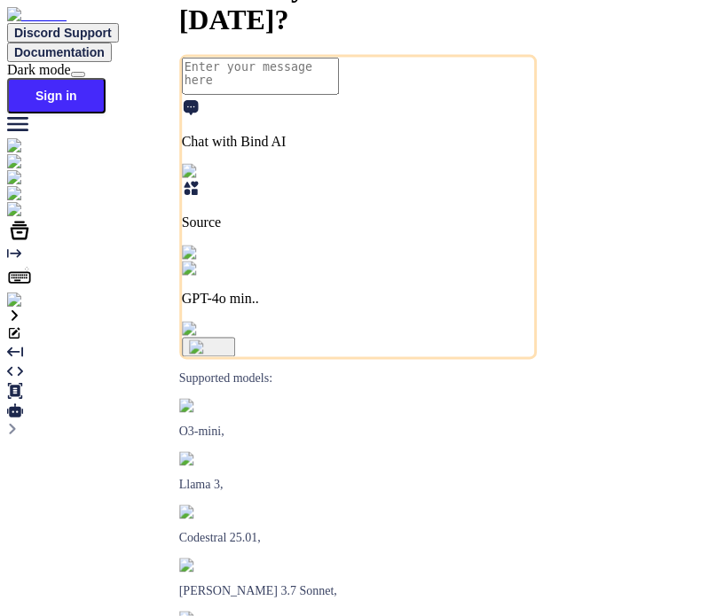
click at [28, 309] on img at bounding box center [31, 301] width 49 height 16
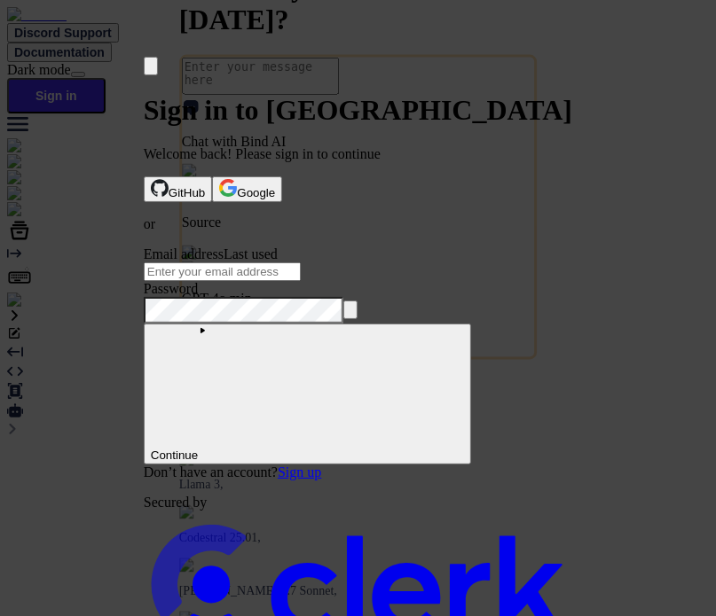
click at [301, 278] on input "Email address" at bounding box center [222, 271] width 157 height 19
type input "T"
type input "testbind3@mailinator.com"
click at [144, 247] on button "submit" at bounding box center [151, 249] width 14 height 5
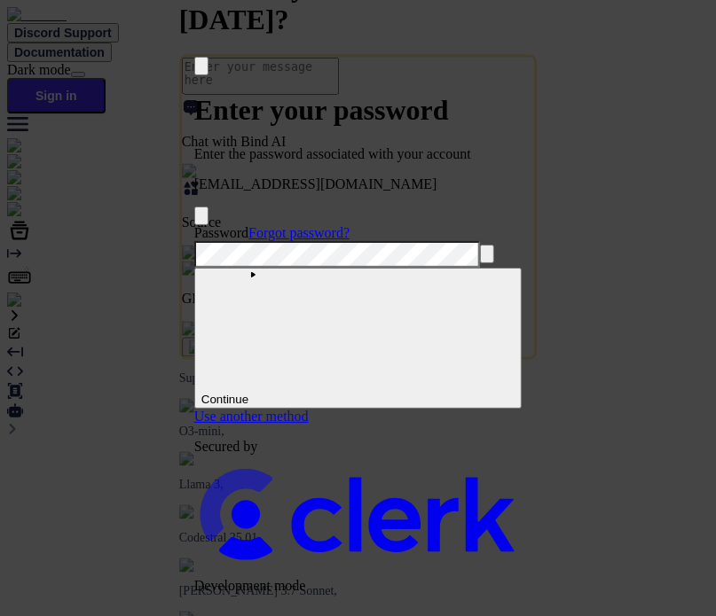
click at [194, 225] on button "submit" at bounding box center [201, 227] width 14 height 5
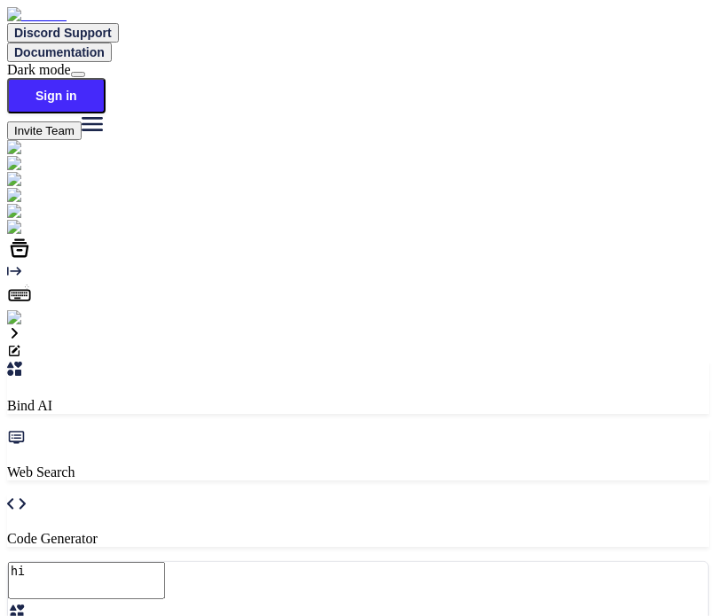
type textarea "x"
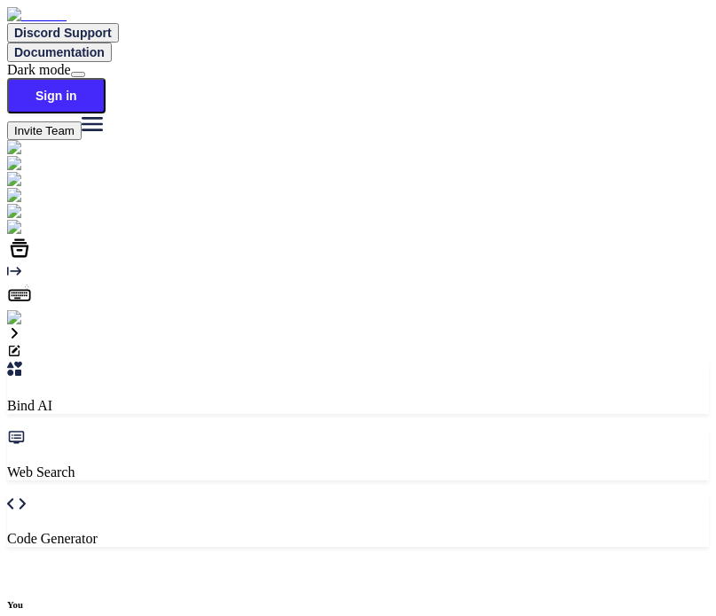
type textarea "x"
drag, startPoint x: 643, startPoint y: 574, endPoint x: 649, endPoint y: 560, distance: 15.5
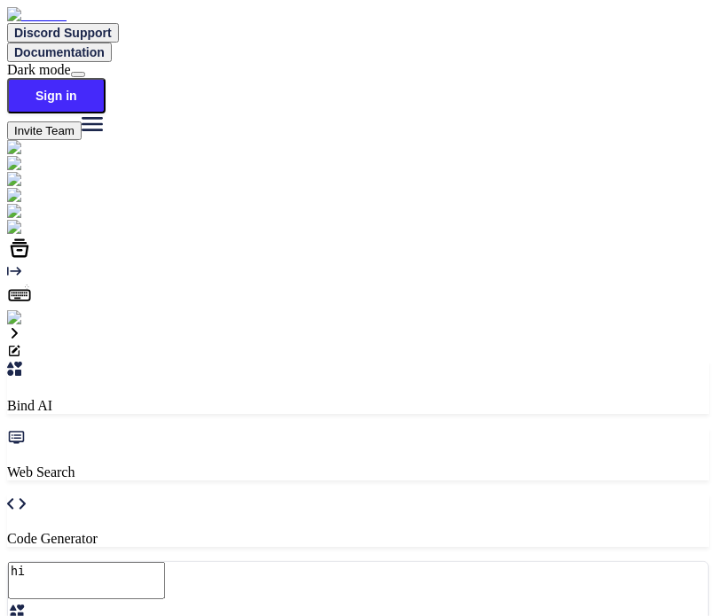
click at [165, 562] on textarea at bounding box center [86, 580] width 157 height 37
type textarea "hi"
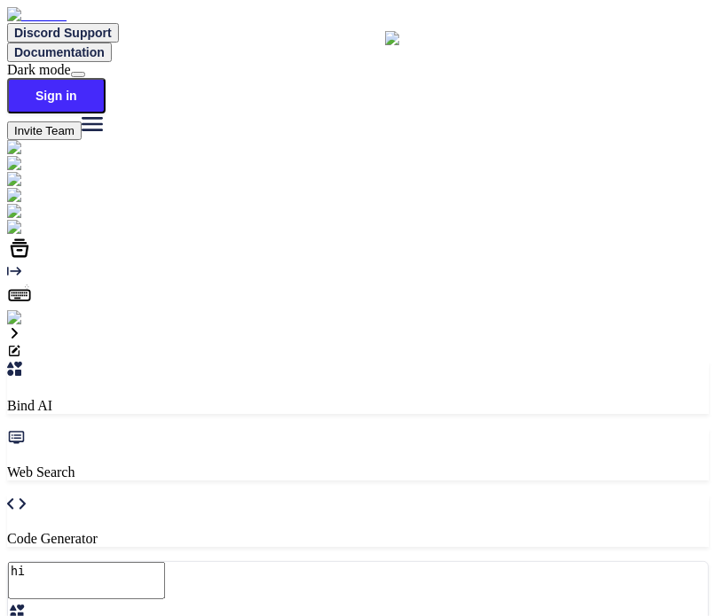
type textarea "x"
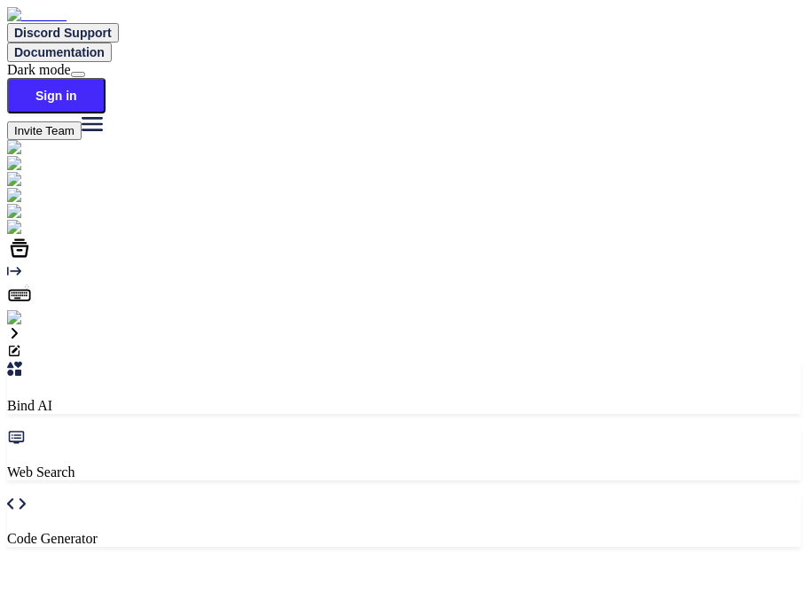
type textarea "x"
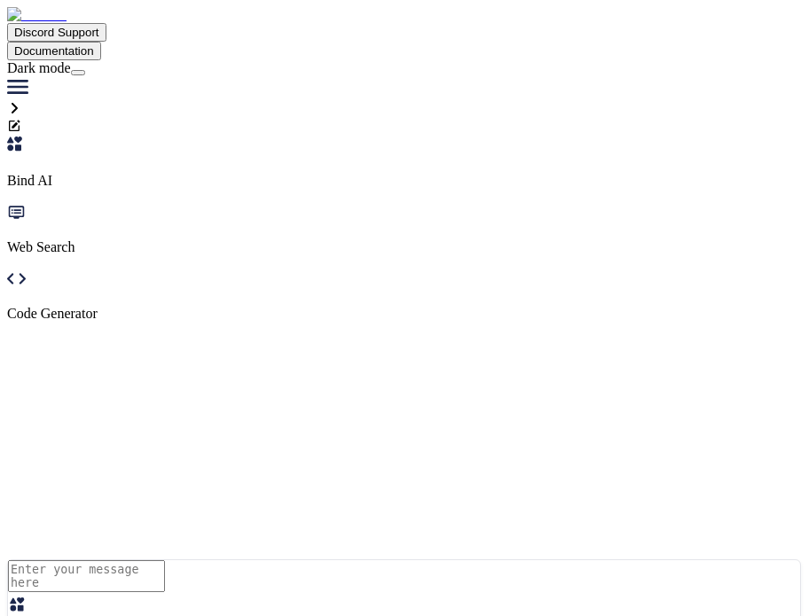
type textarea "hi"
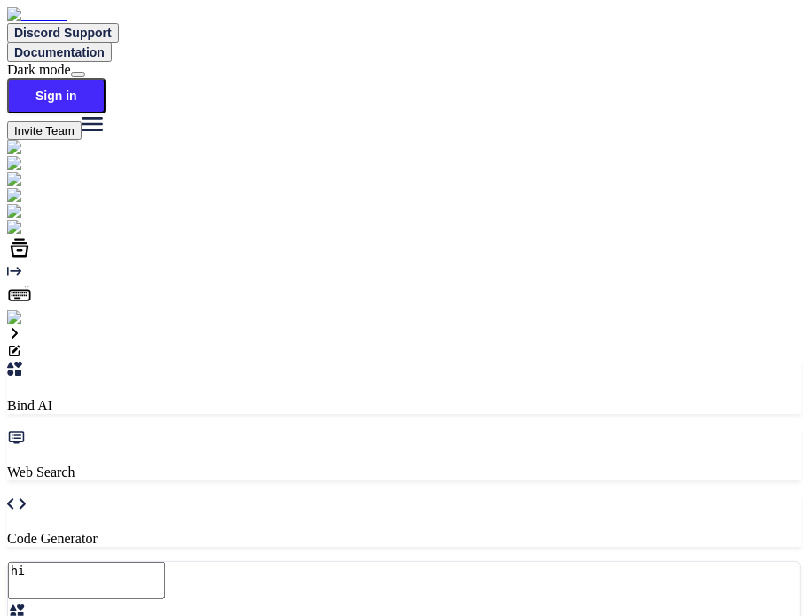
click at [21, 326] on icon at bounding box center [14, 333] width 14 height 14
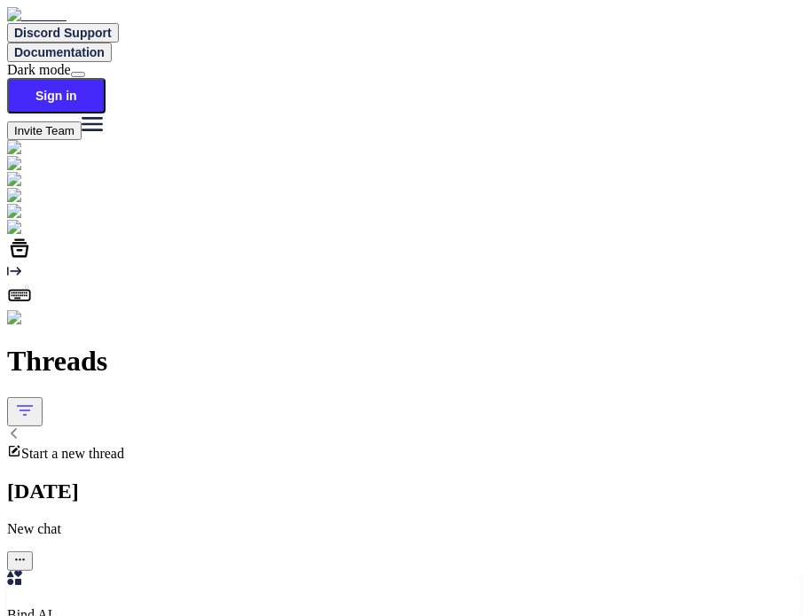
click at [124, 446] on span "Start a new thread" at bounding box center [72, 453] width 103 height 15
click at [78, 74] on div at bounding box center [78, 74] width 0 height 0
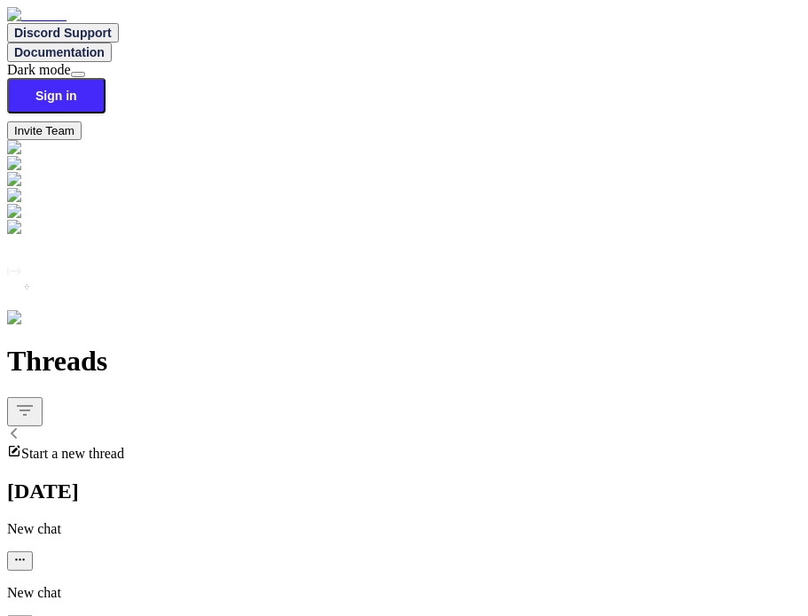
type textarea "x"
type input "t"
type textarea "x"
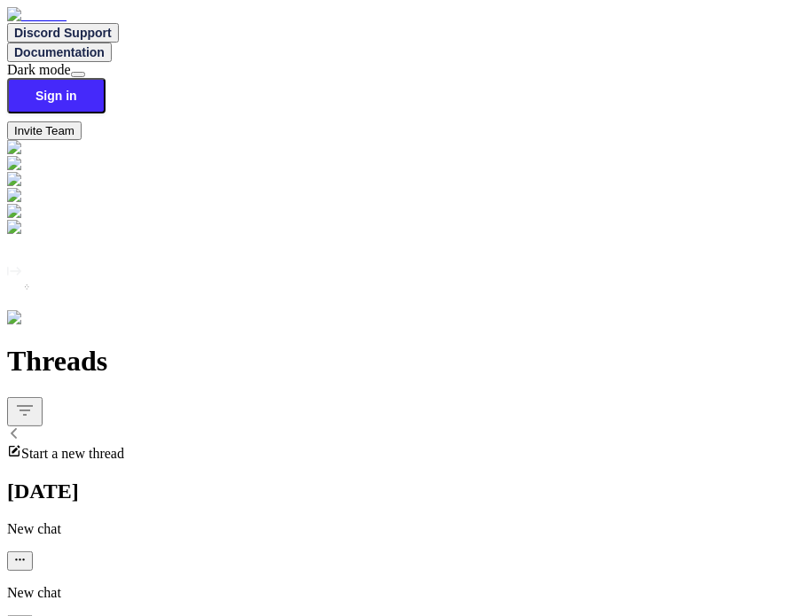
type input "te"
type textarea "x"
type input "tes"
type textarea "x"
type input "test"
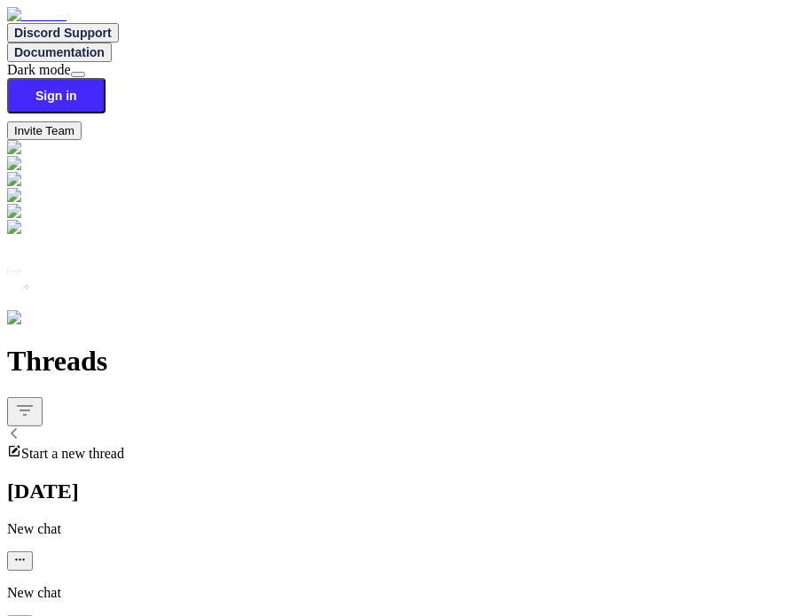
type textarea "x"
type input "t"
type textarea "x"
type input "te"
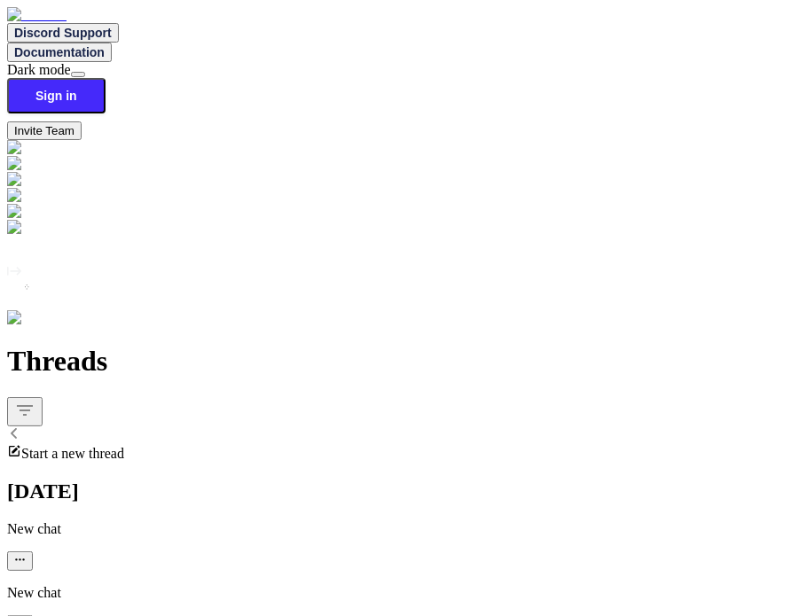
type textarea "x"
type input "tes"
type textarea "x"
type input "test"
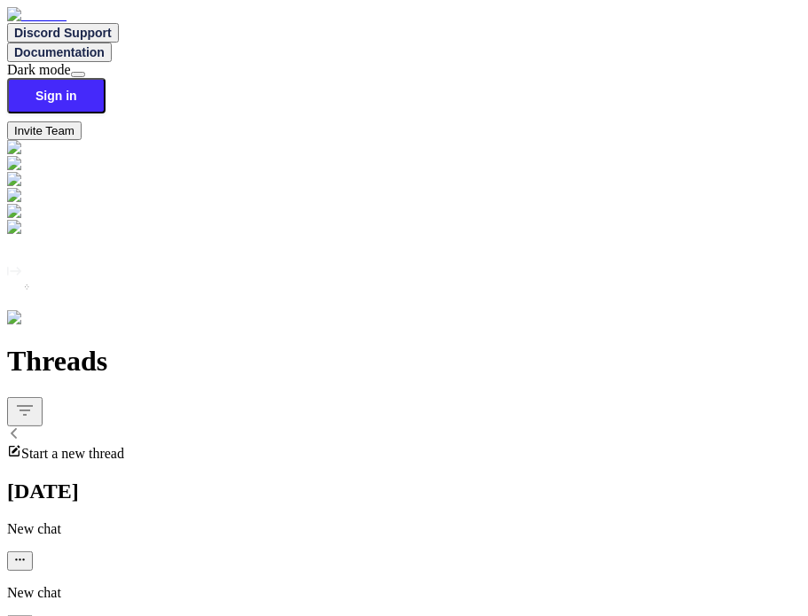
type textarea "x"
type textarea "t"
type textarea "x"
type textarea "te"
type textarea "x"
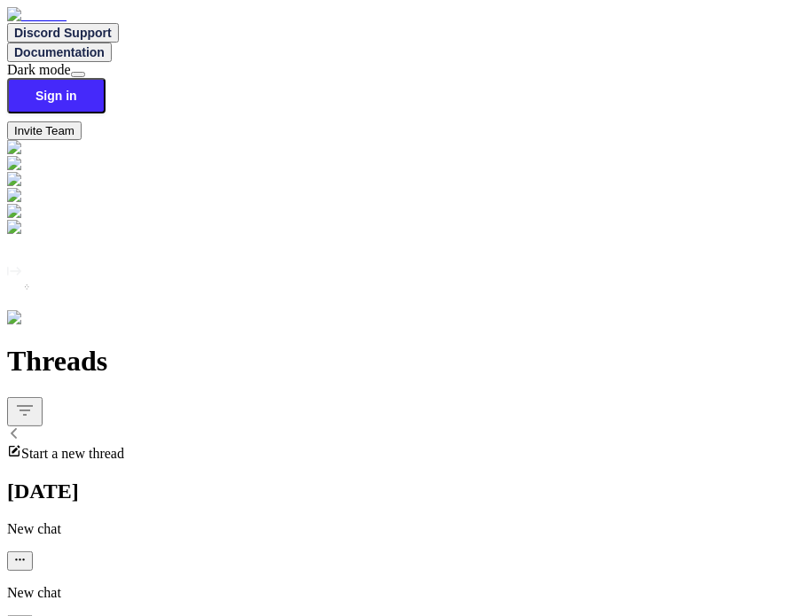
type textarea "tes"
type textarea "x"
type textarea "test"
type textarea "x"
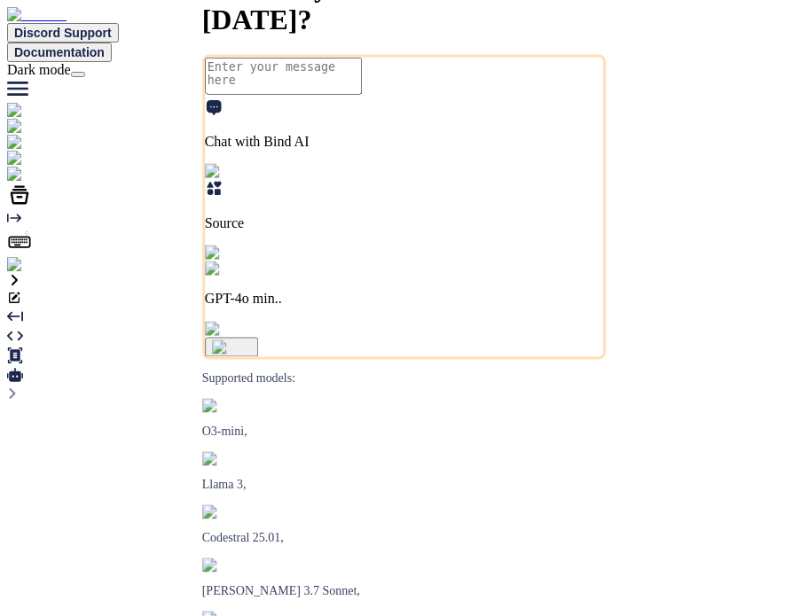
click at [25, 273] on img at bounding box center [36, 265] width 58 height 16
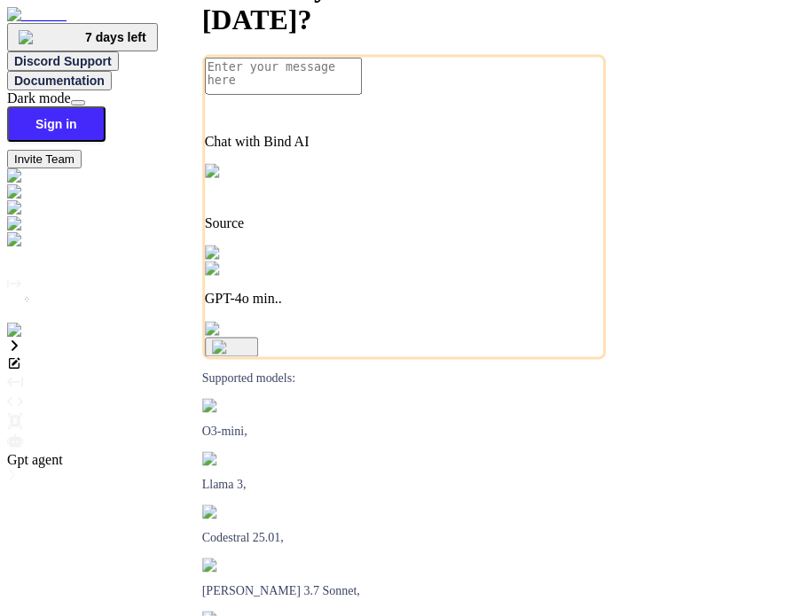
click at [799, 433] on div at bounding box center [404, 443] width 794 height 20
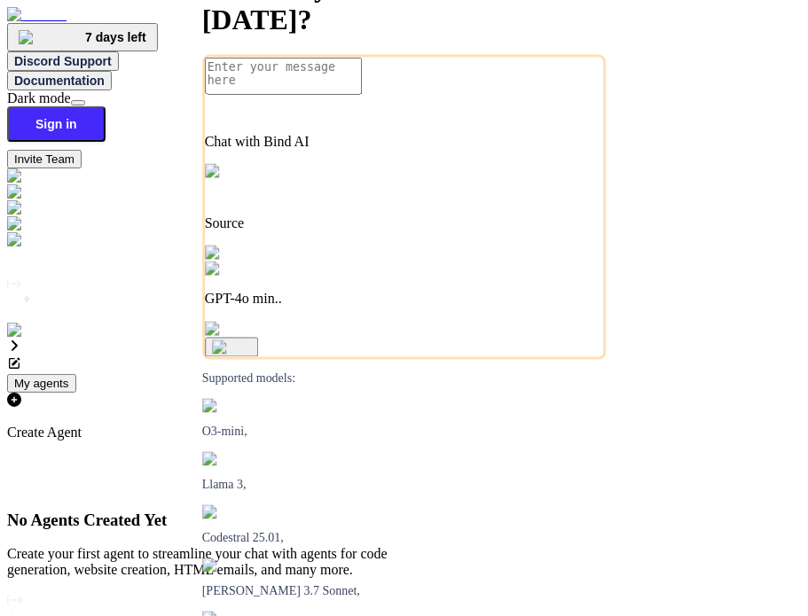
click at [404, 425] on p "Create Agent" at bounding box center [205, 433] width 397 height 16
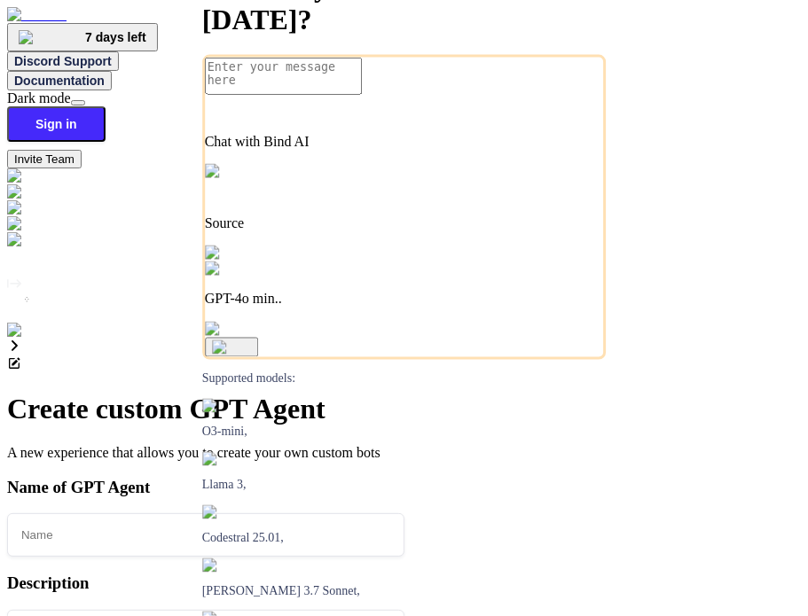
click at [404, 513] on input "text" at bounding box center [205, 534] width 397 height 43
type textarea "x"
type input "t"
type textarea "x"
type input "te"
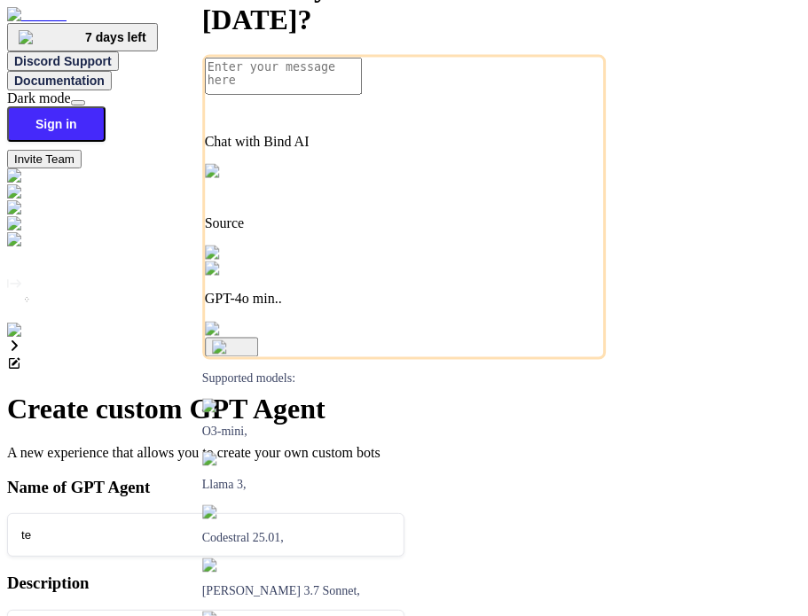
type textarea "x"
type input "tes"
type textarea "x"
type input "test"
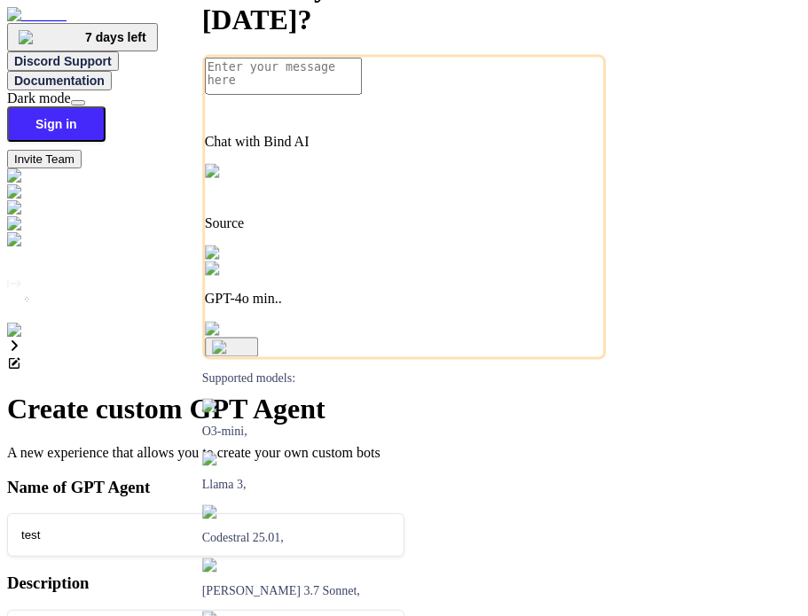
type textarea "x"
type input "t"
type textarea "x"
type input "te"
type textarea "x"
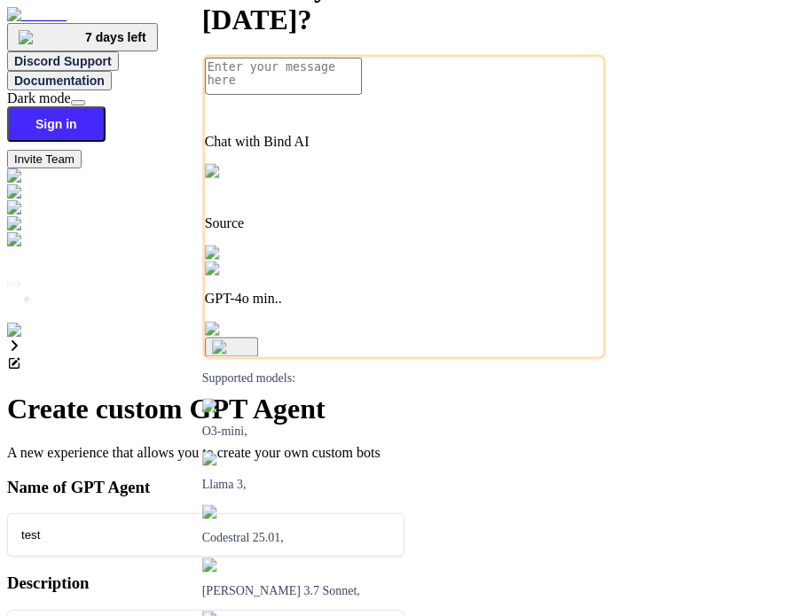
type input "tes"
type textarea "x"
type input "test"
type textarea "x"
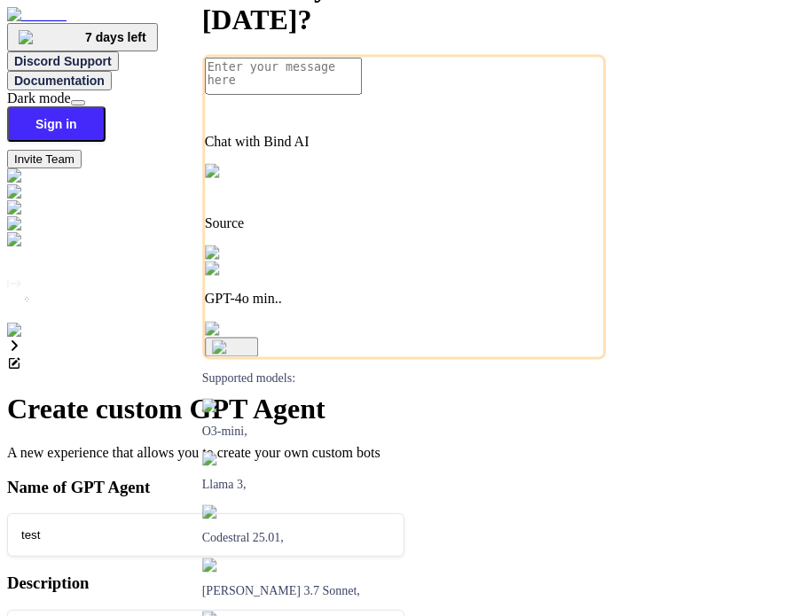
type textarea "t"
type textarea "x"
type textarea "te"
type textarea "x"
type textarea "test"
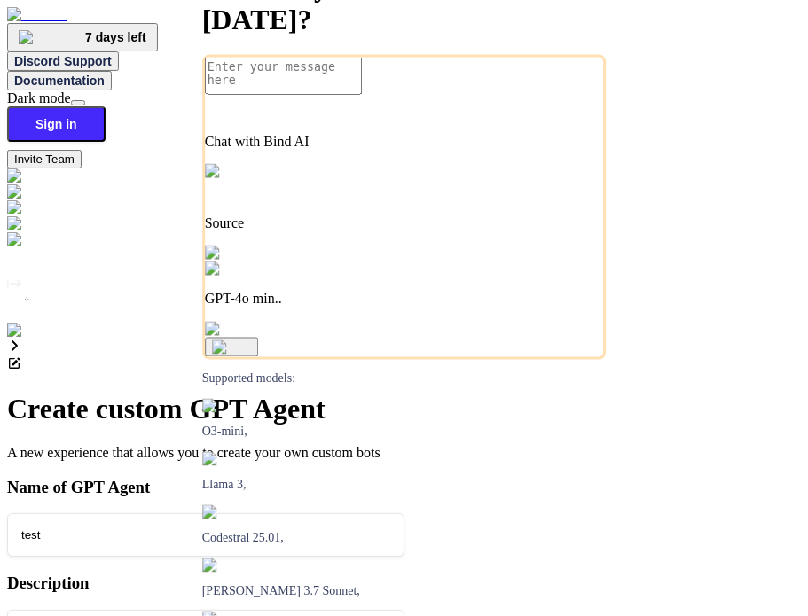
type textarea "x"
type textarea "test"
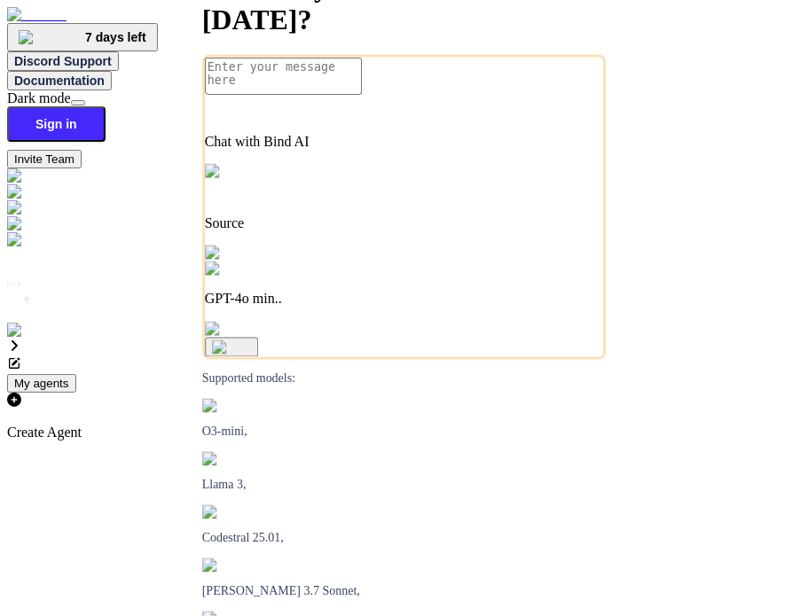
type textarea "x"
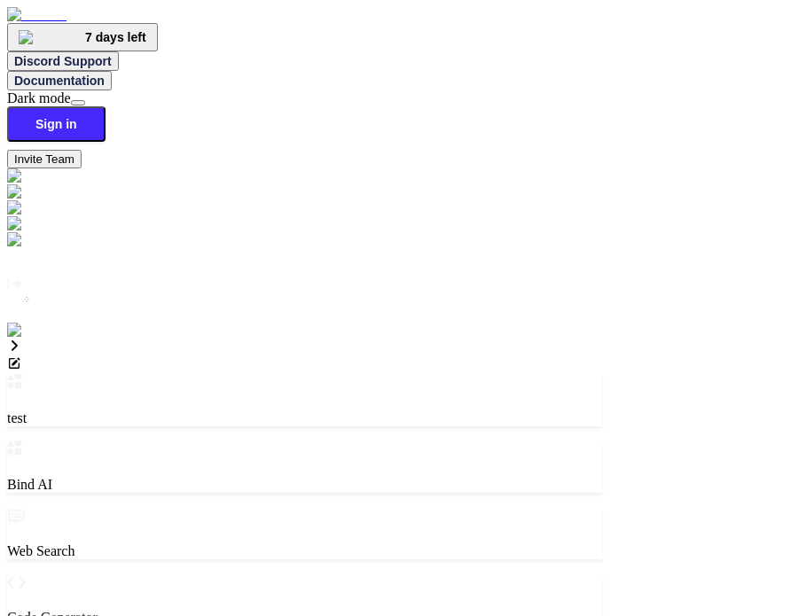
click at [26, 339] on img at bounding box center [36, 331] width 58 height 16
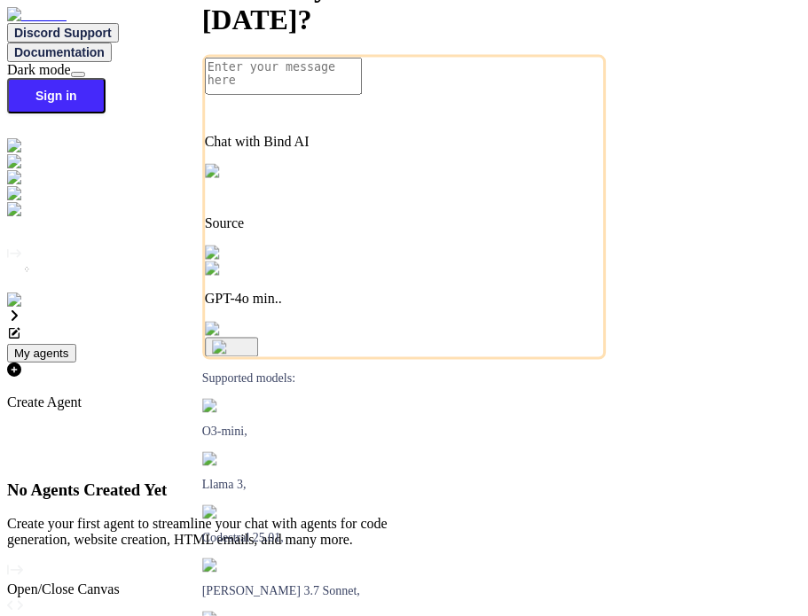
click at [23, 562] on icon "Created with Pixso." at bounding box center [15, 570] width 16 height 16
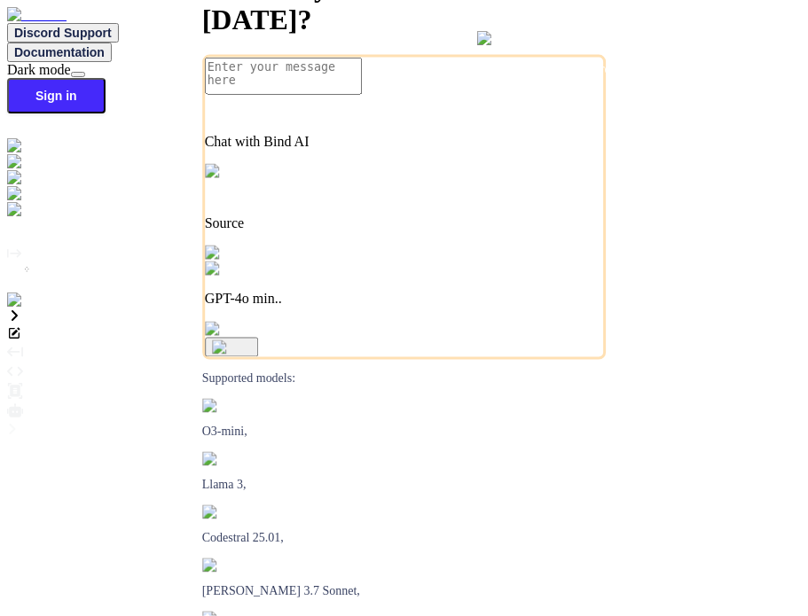
click at [20, 309] on img at bounding box center [31, 301] width 49 height 16
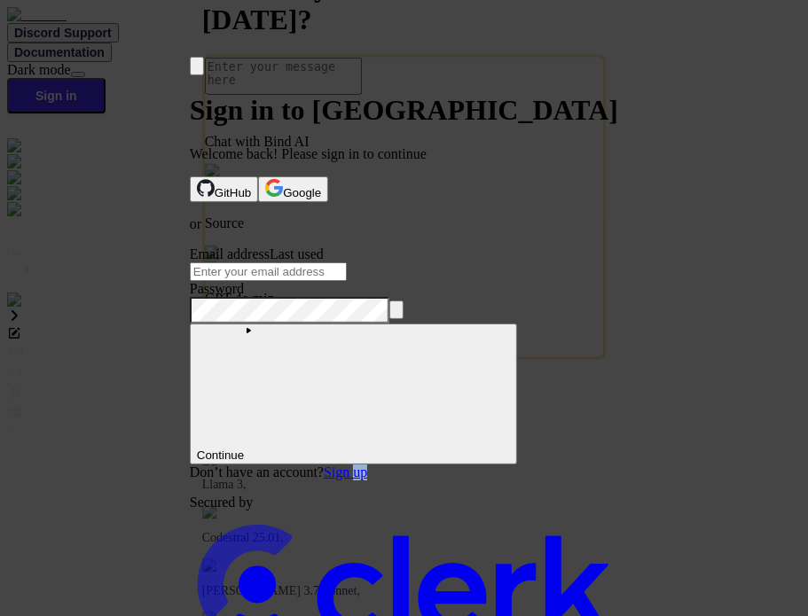
drag, startPoint x: 492, startPoint y: 396, endPoint x: 479, endPoint y: 396, distance: 13.3
click at [479, 465] on div "Don’t have an account? Sign up" at bounding box center [404, 473] width 428 height 16
click at [367, 465] on link "Sign up" at bounding box center [345, 472] width 43 height 15
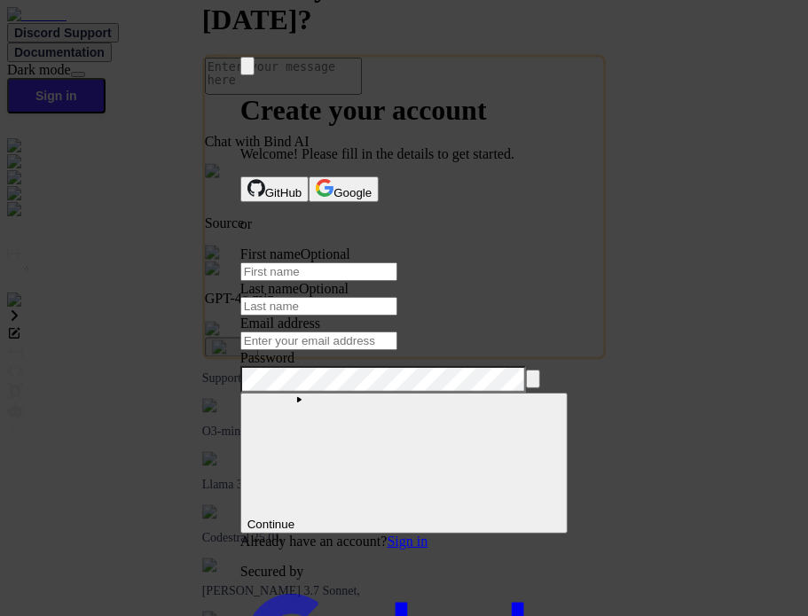
click at [309, 281] on input "First name" at bounding box center [318, 271] width 157 height 19
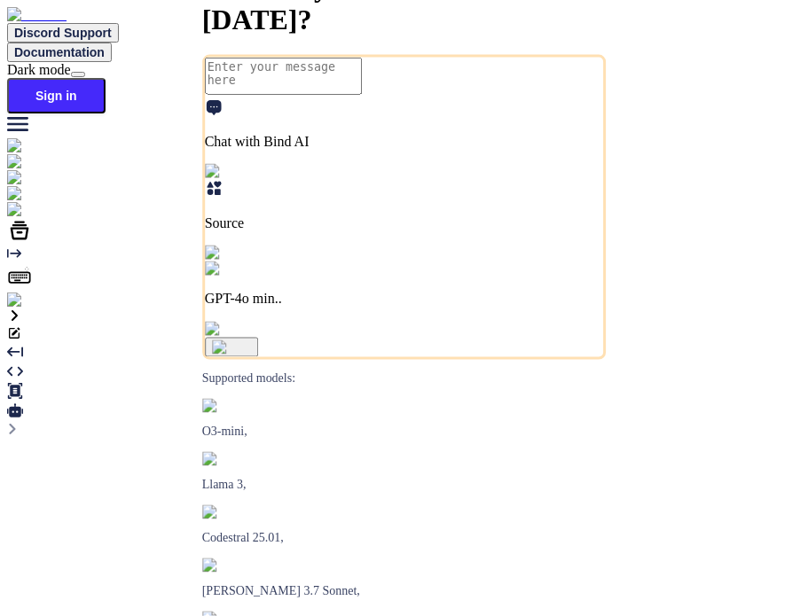
click at [39, 309] on img at bounding box center [31, 301] width 49 height 16
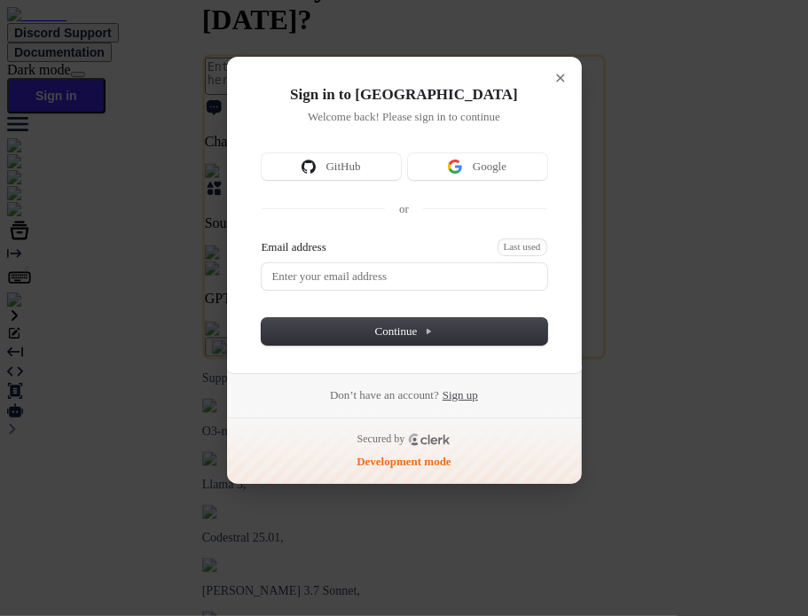
click at [458, 389] on link "Sign up" at bounding box center [460, 396] width 35 height 16
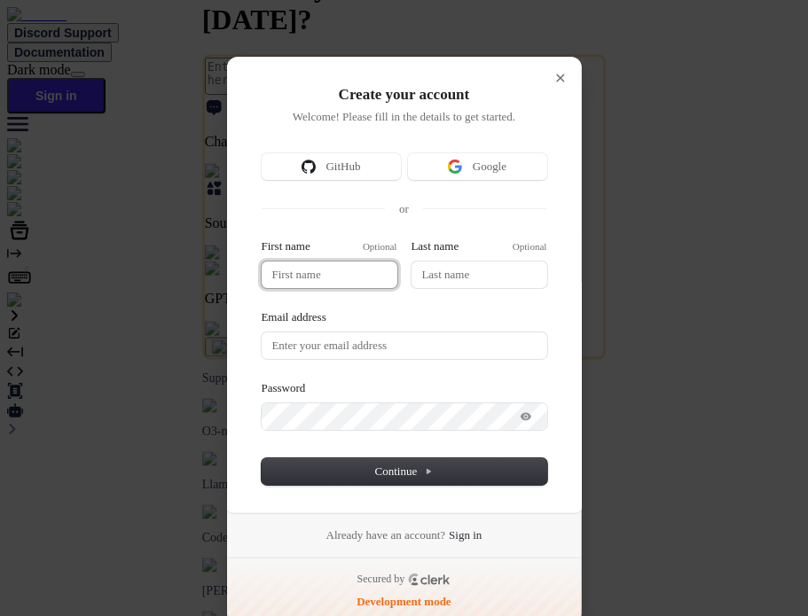
click at [327, 265] on input "First name" at bounding box center [330, 275] width 136 height 27
type input "t"
type input "te"
type input "tes"
type input "test"
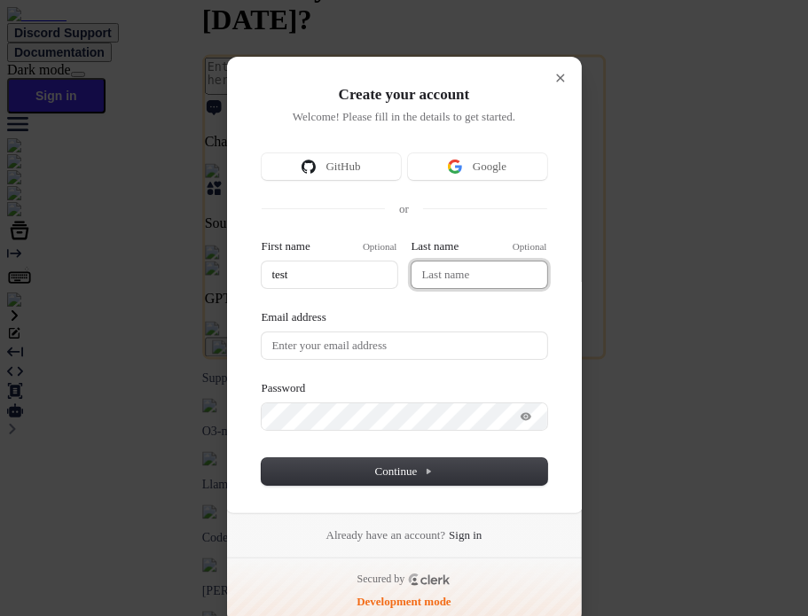
type input "test"
click at [490, 282] on input "Last name" at bounding box center [479, 275] width 136 height 27
type input "test"
type input "b"
type input "test"
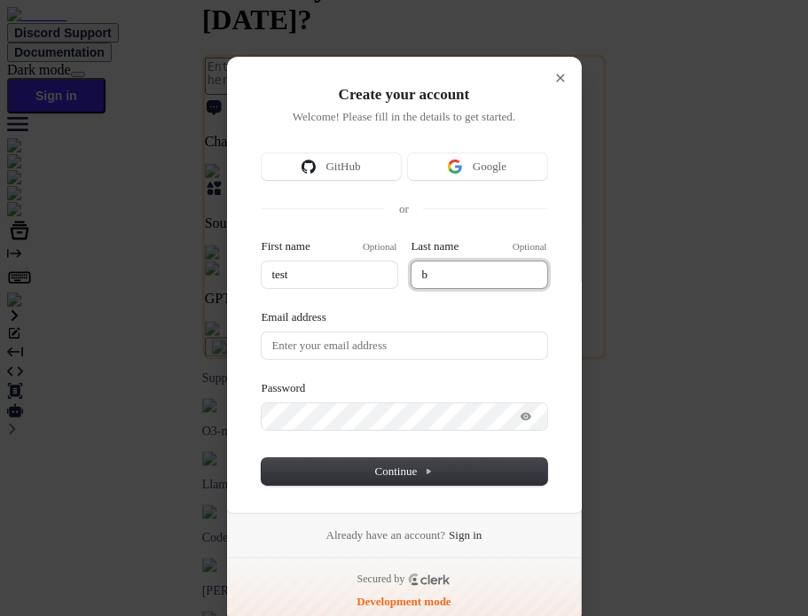
type input "bi"
type input "test"
type input "bin"
type input "test"
type input "bind"
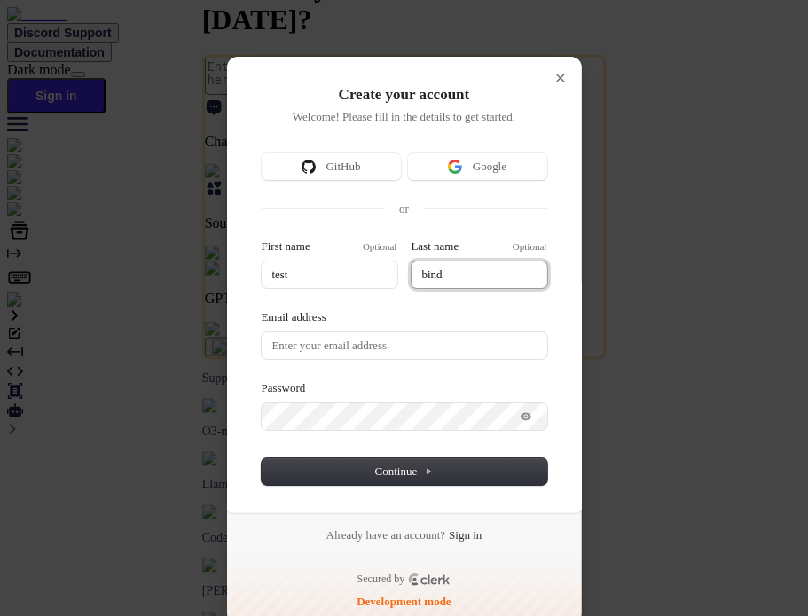
type input "test"
type input "bind5"
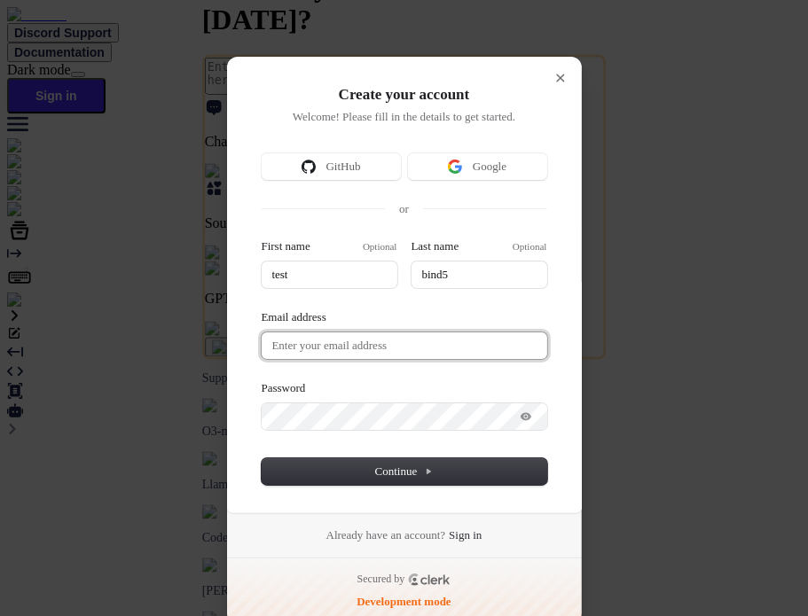
type input "test"
type input "bind5"
click at [410, 354] on input "Email address" at bounding box center [405, 346] width 286 height 27
paste input "testbind5"
type input "test"
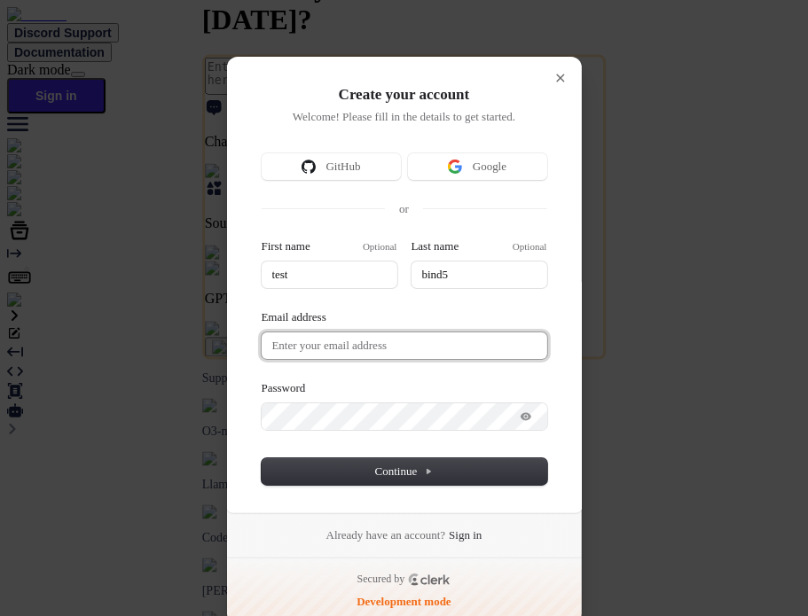
type input "bind5"
type input "testbind5"
type input "test"
type input "bind5"
type input "testbind5@"
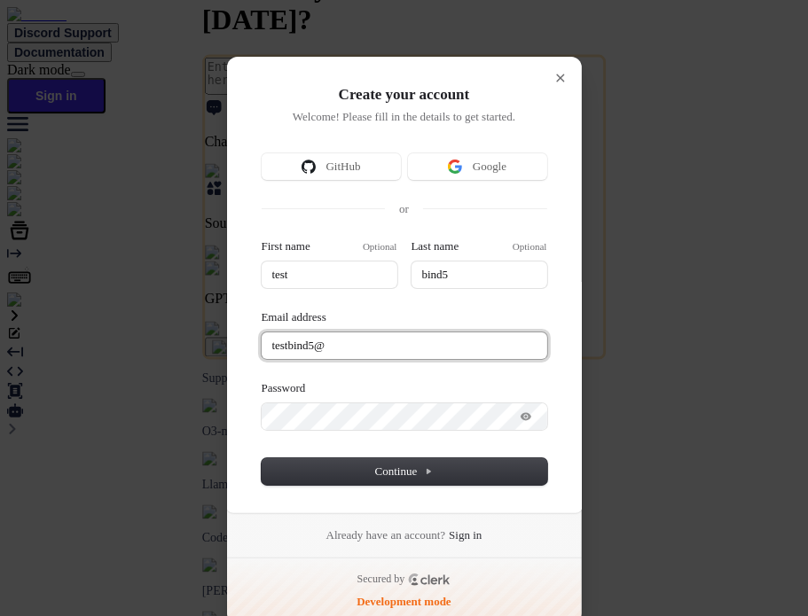
type input "test"
type input "bind5"
type input "testbind5@m"
type input "test"
type input "bind5"
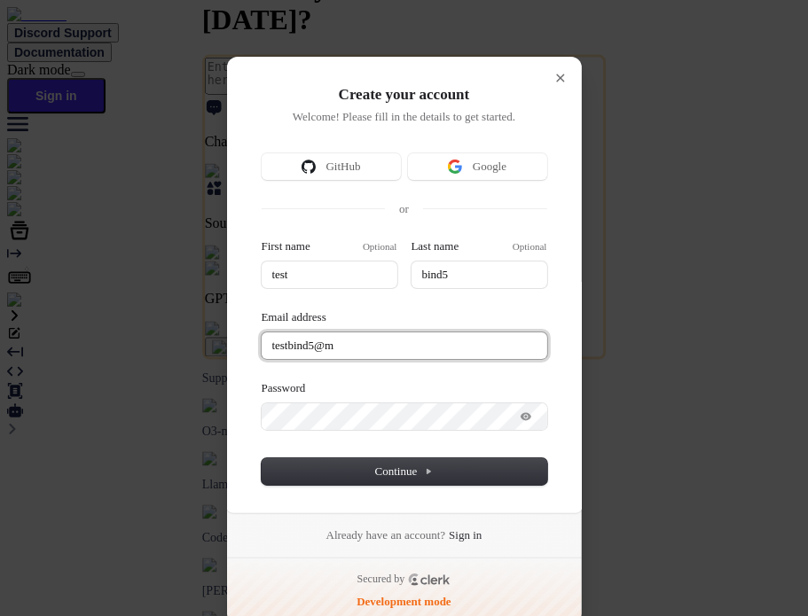
type input "testbind5@ma"
type input "test"
type input "bind5"
type input "testbind5@mai"
type input "test"
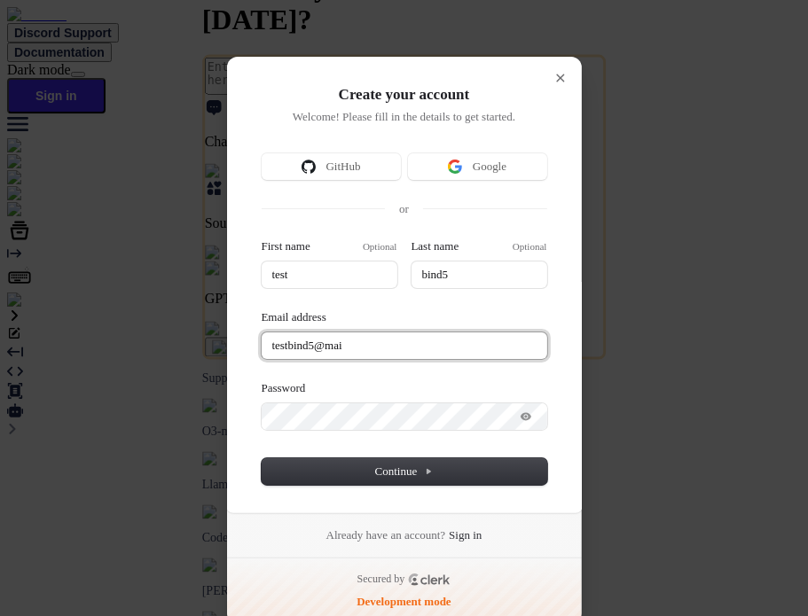
type input "bind5"
type input "testbind5@mail"
type input "test"
type input "bind5"
type input "testbind5@maili"
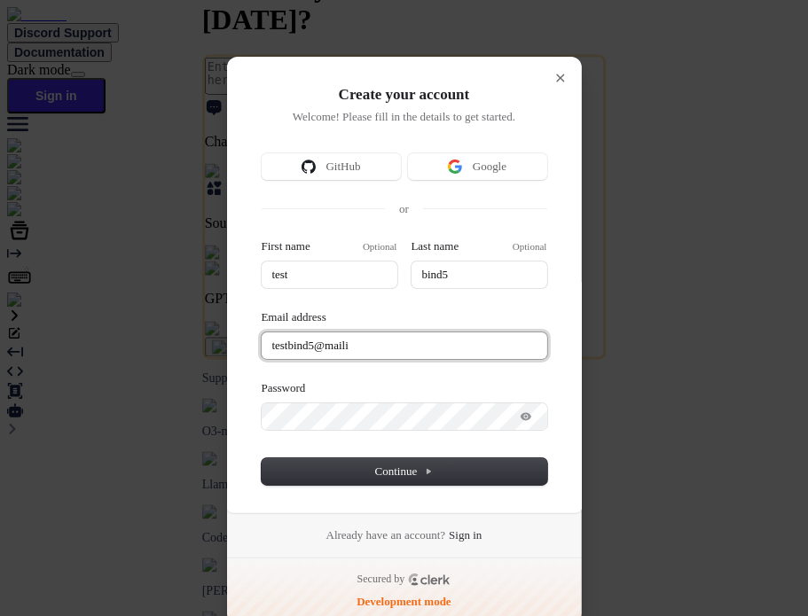
type input "test"
type input "bind5"
type input "testbind5@mailin"
type input "test"
type input "bind5"
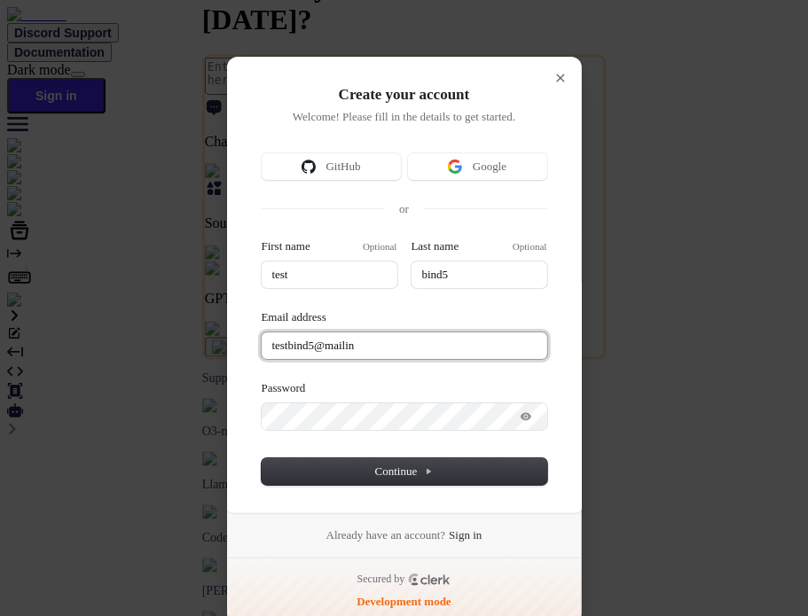
type input "testbind5@mailina"
type input "test"
type input "bind5"
type input "testbind5@mailinat"
type input "test"
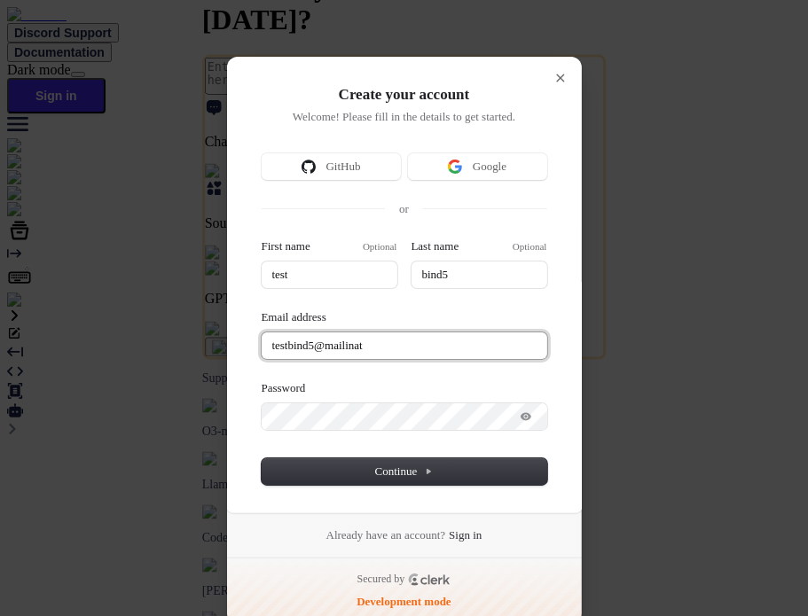
type input "bind5"
type input "testbind5@mailinato"
type input "test"
type input "bind5"
type input "testbind5@mailinator"
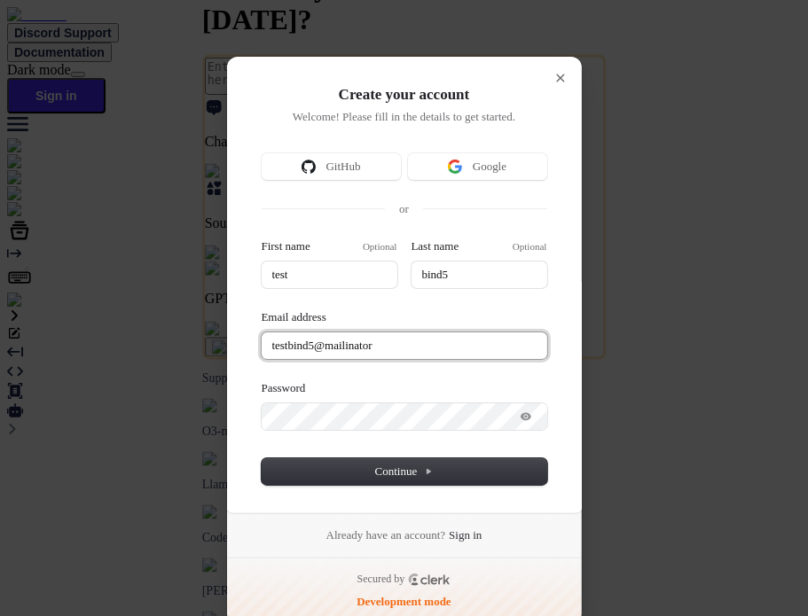
type input "test"
type input "bind5"
type input "testbind5@mailinator."
type input "test"
type input "bind5"
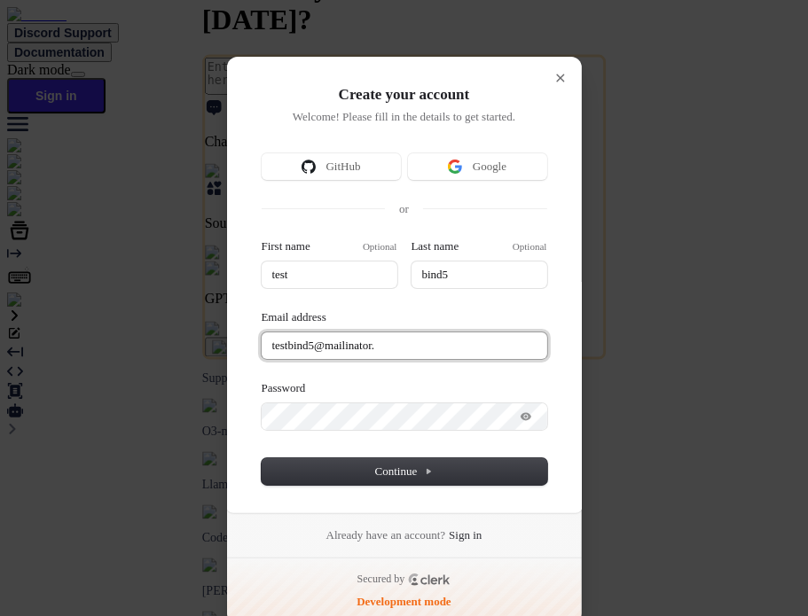
type input "testbind5@mailinator.c"
type input "test"
type input "bind5"
type input "[EMAIL_ADDRESS][DOMAIN_NAME]"
type input "test"
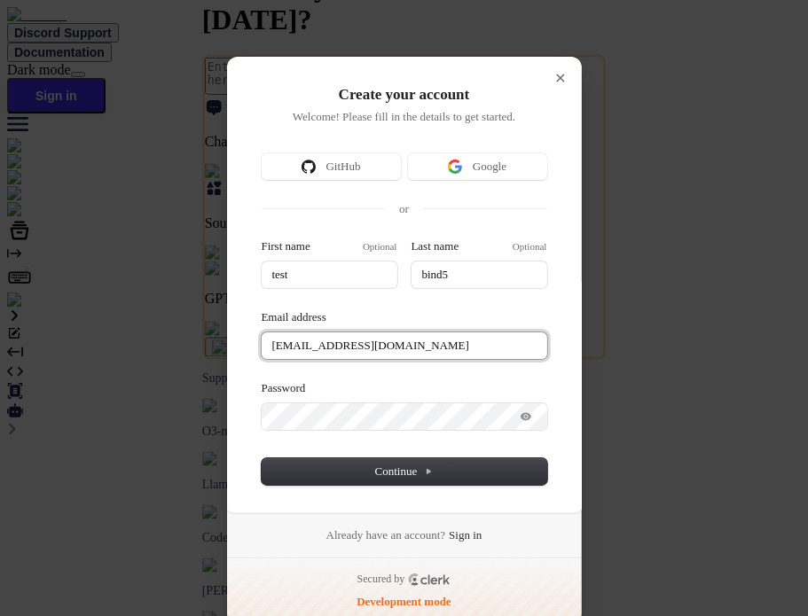
type input "bind5"
type input "[EMAIL_ADDRESS][DOMAIN_NAME]"
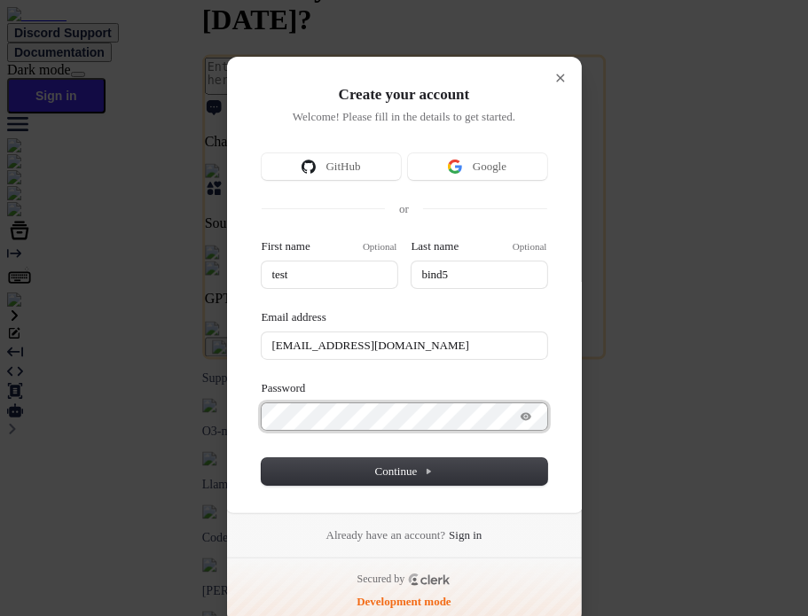
type input "test"
type input "bind5"
type input "[EMAIL_ADDRESS][DOMAIN_NAME]"
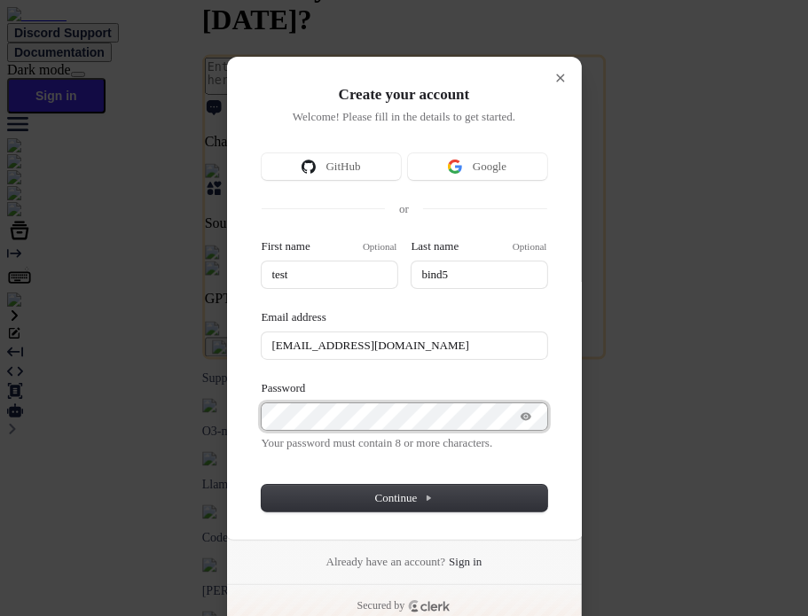
click at [262, 239] on button "submit" at bounding box center [269, 241] width 14 height 5
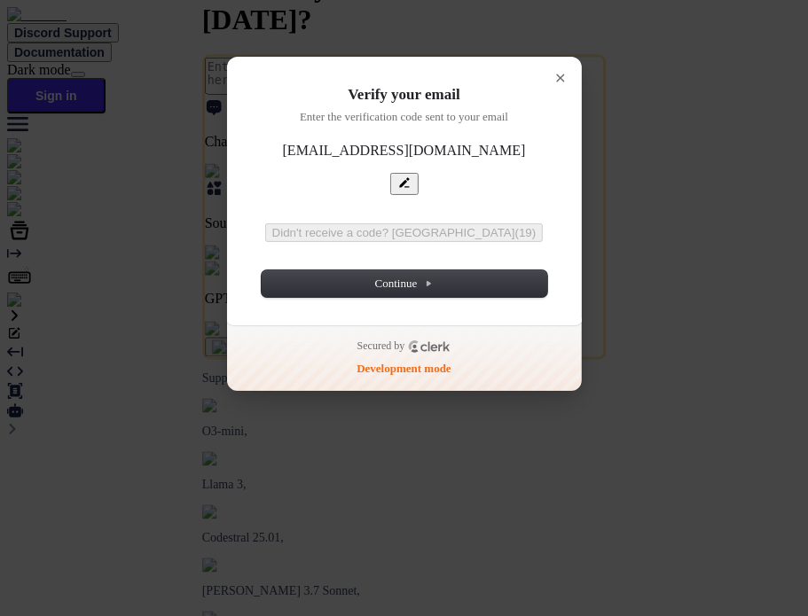
click at [329, 223] on input "Enter verification code" at bounding box center [406, 224] width 289 height 2
paste input "543595"
type input "543595"
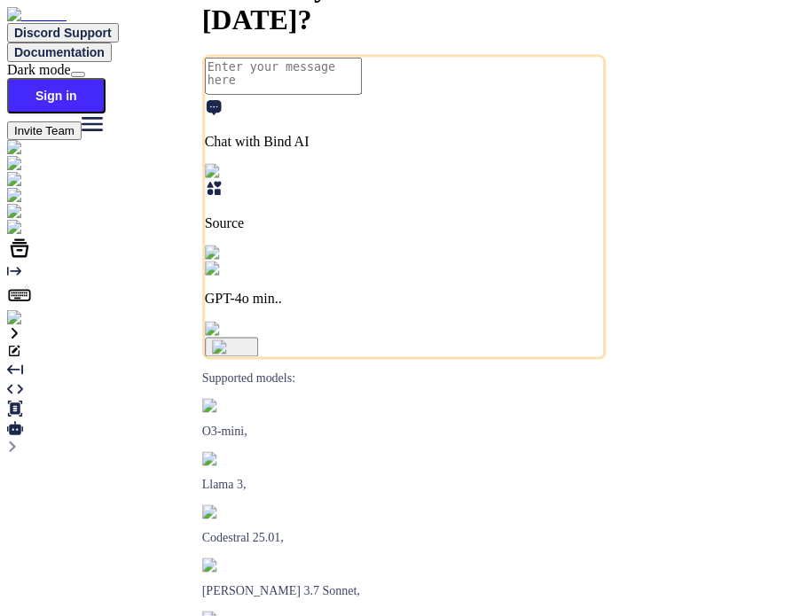
click at [31, 326] on img at bounding box center [36, 318] width 58 height 16
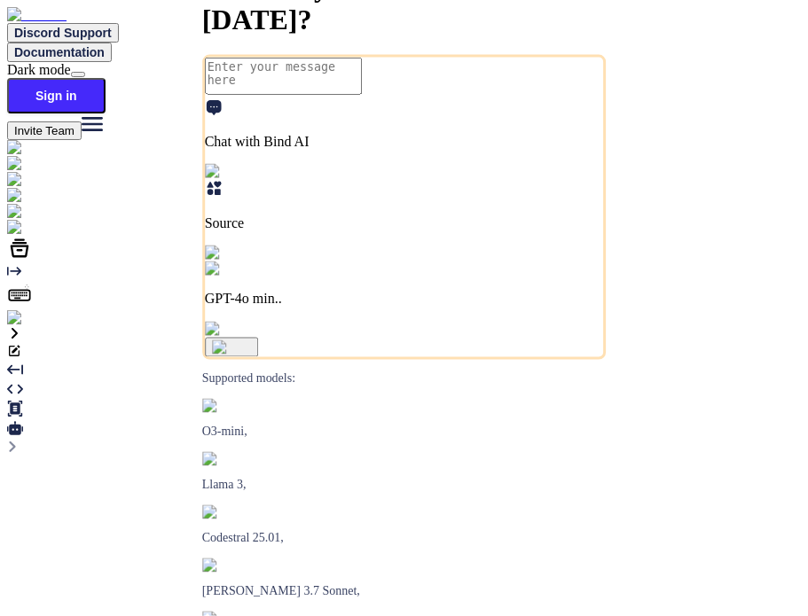
click at [362, 95] on textarea at bounding box center [283, 76] width 157 height 37
type textarea "hi"
